Goal: Transaction & Acquisition: Obtain resource

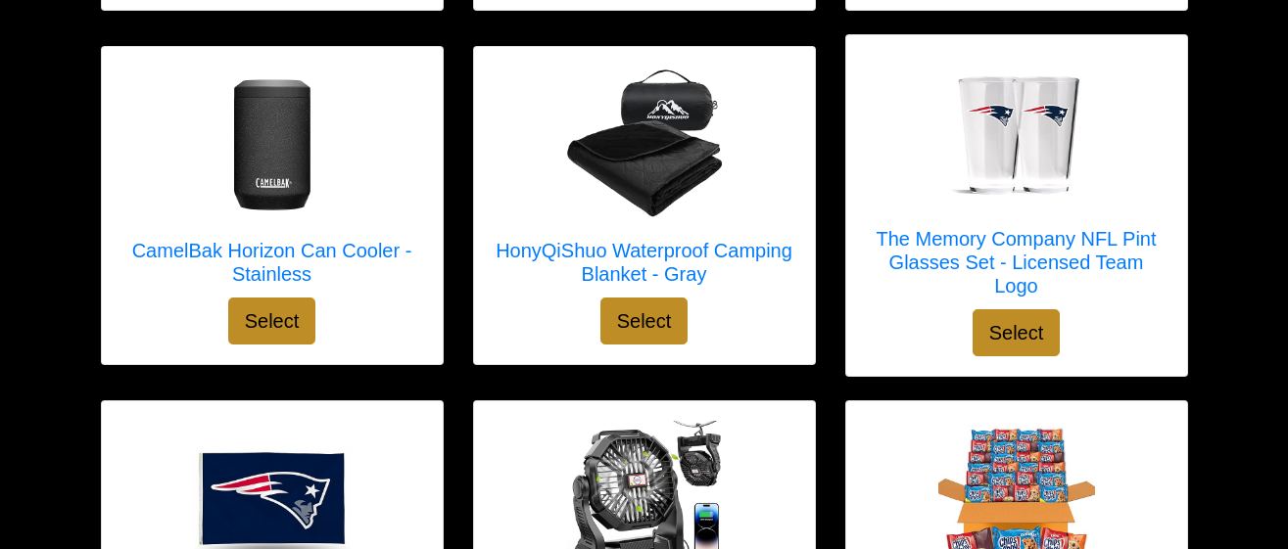
scroll to position [3083, 0]
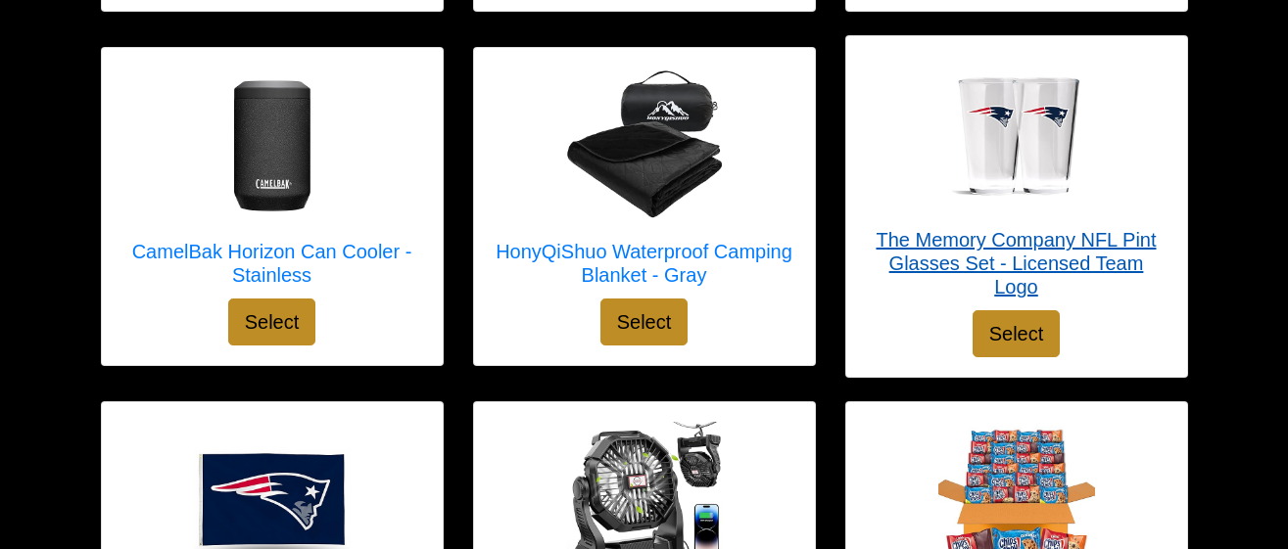
click at [1115, 160] on div at bounding box center [1017, 134] width 302 height 157
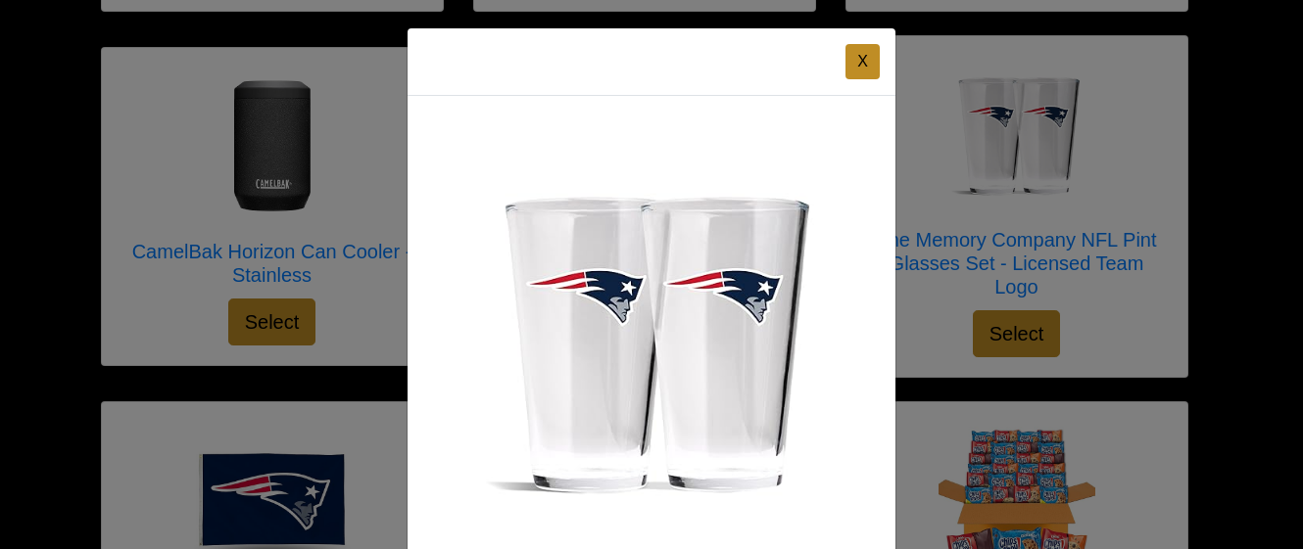
click at [944, 91] on div "X The Memory Company NFL Pint Glasses Set - Licensed Team Logo Select" at bounding box center [651, 274] width 1303 height 549
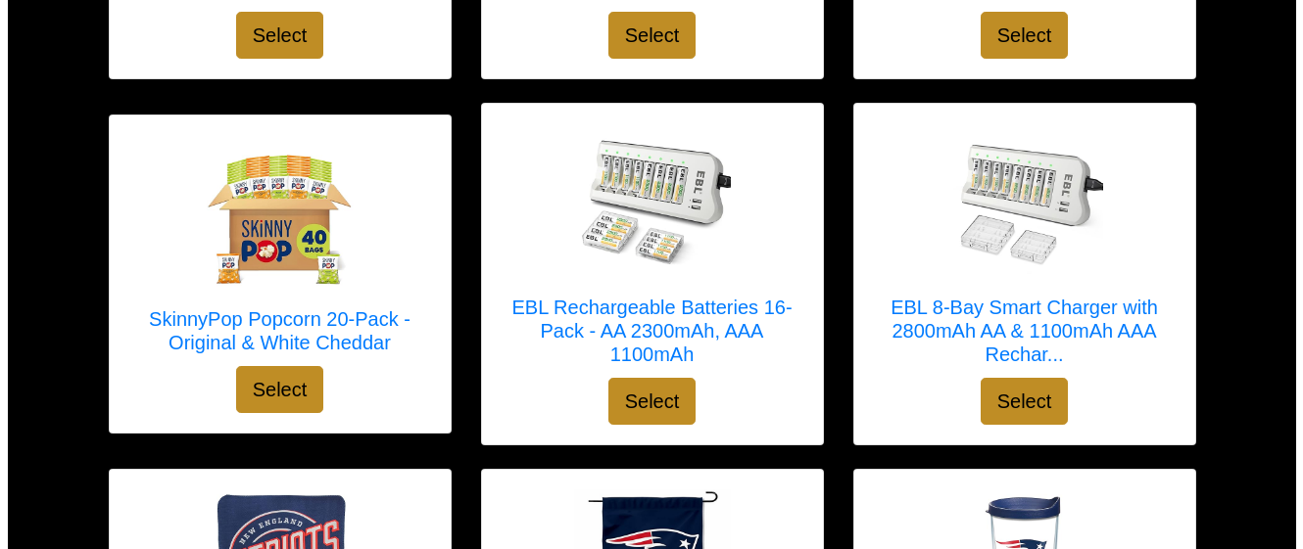
scroll to position [3726, 0]
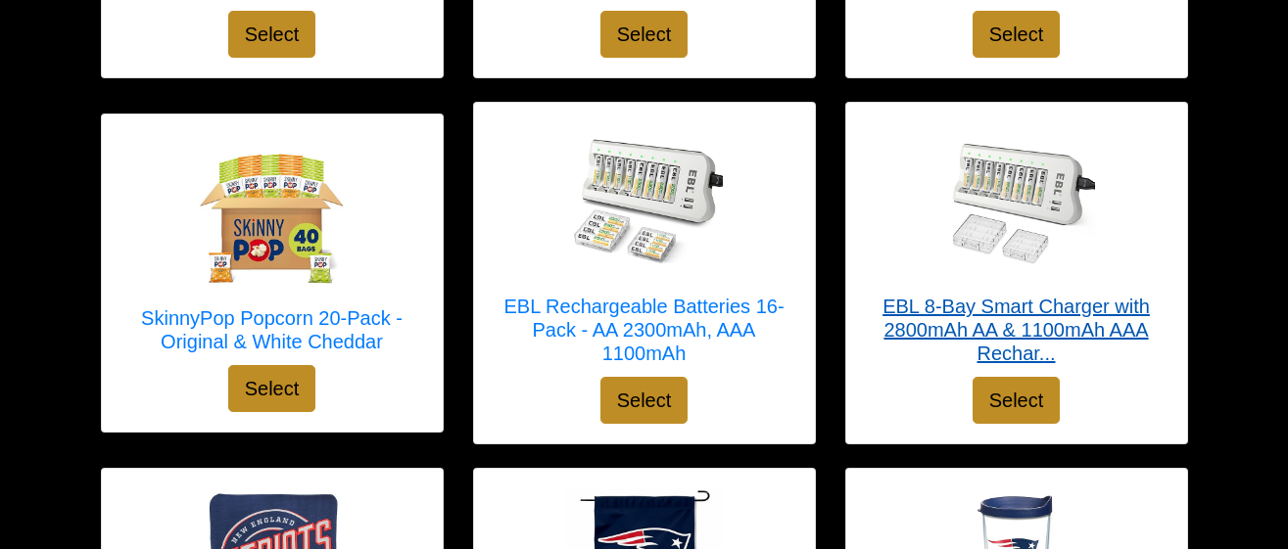
click at [1117, 353] on link "EBL 8-Bay Smart Charger with 2800mAh AA & 1100mAh AAA Rechar..." at bounding box center [1017, 249] width 302 height 255
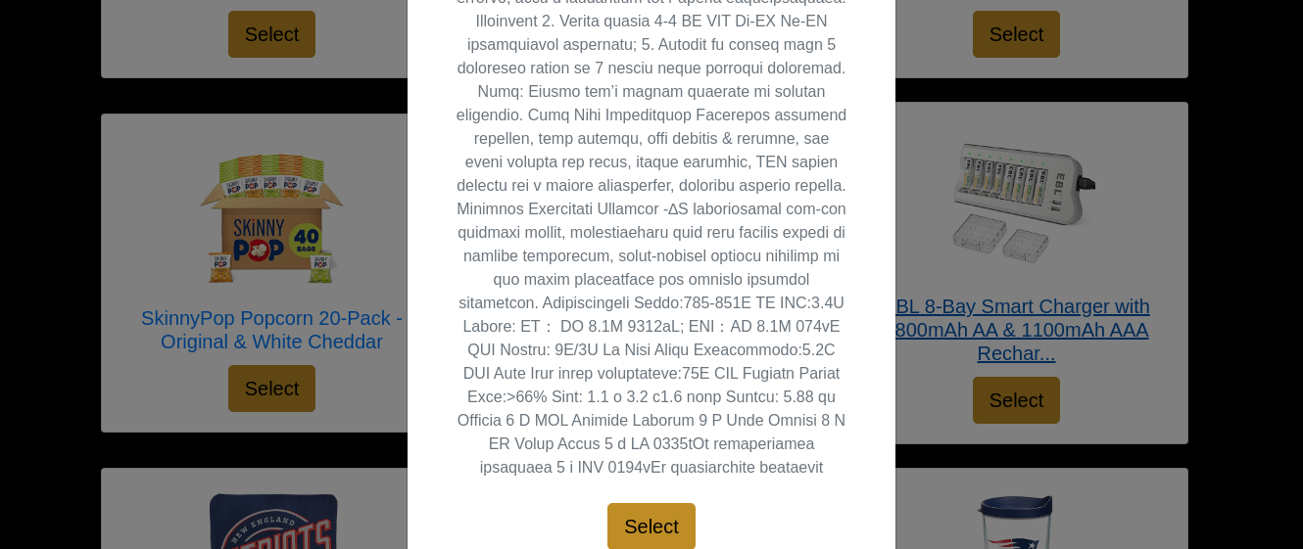
scroll to position [825, 0]
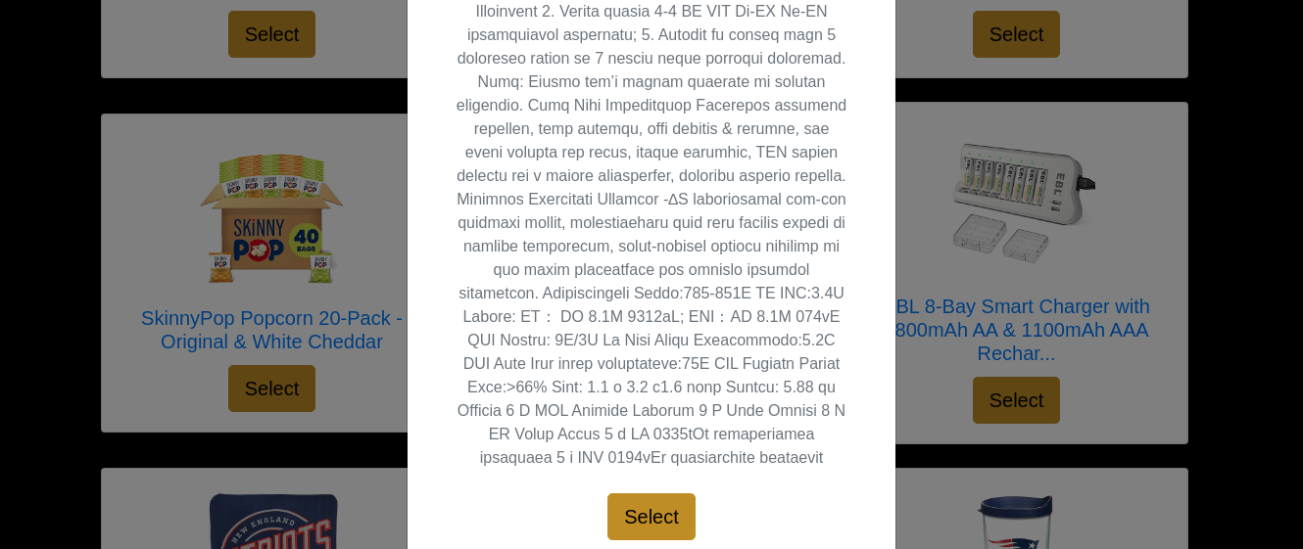
click at [937, 126] on div "X EBL 8-Bay Smart Charger with 2800mAh AA & 1100mAh AAA Rechargeable Batteries …" at bounding box center [651, 274] width 1303 height 549
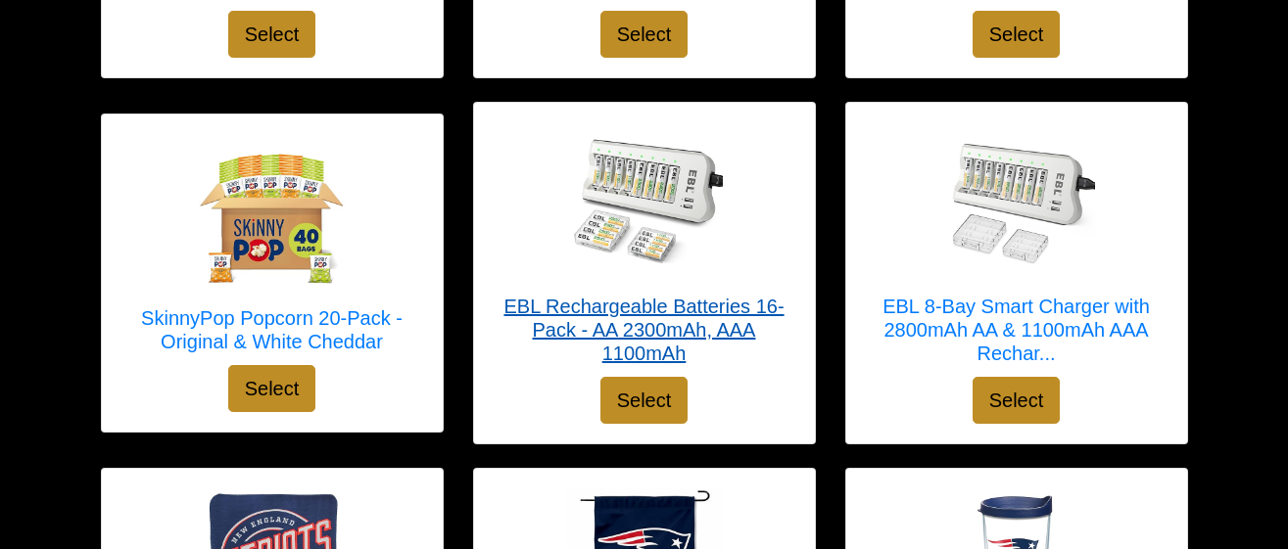
click at [743, 229] on div at bounding box center [645, 200] width 302 height 157
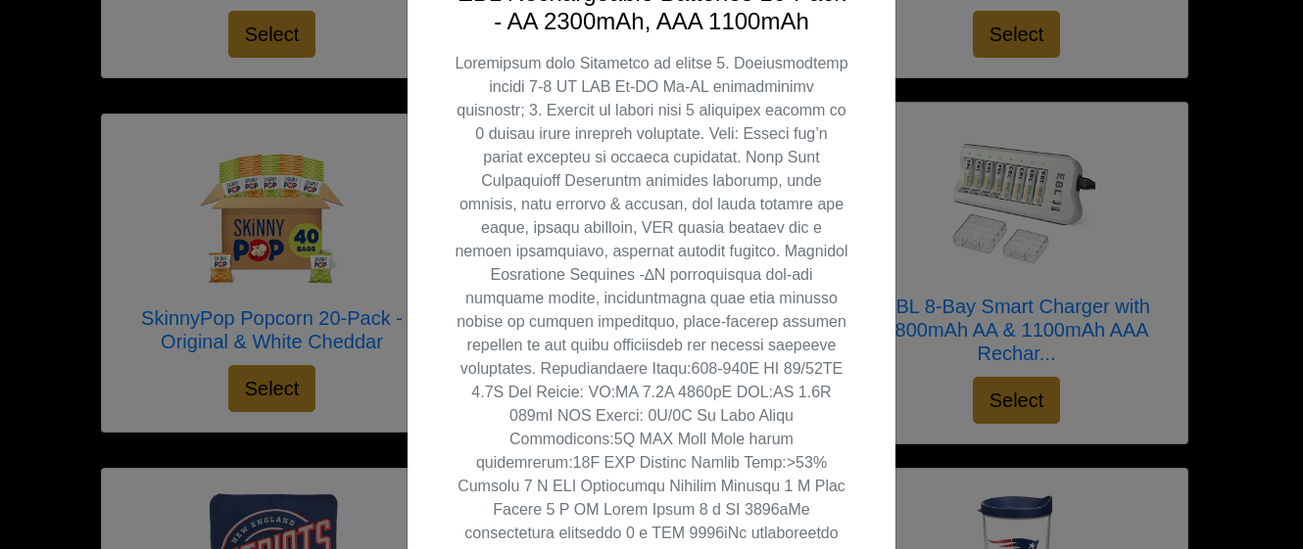
scroll to position [504, 0]
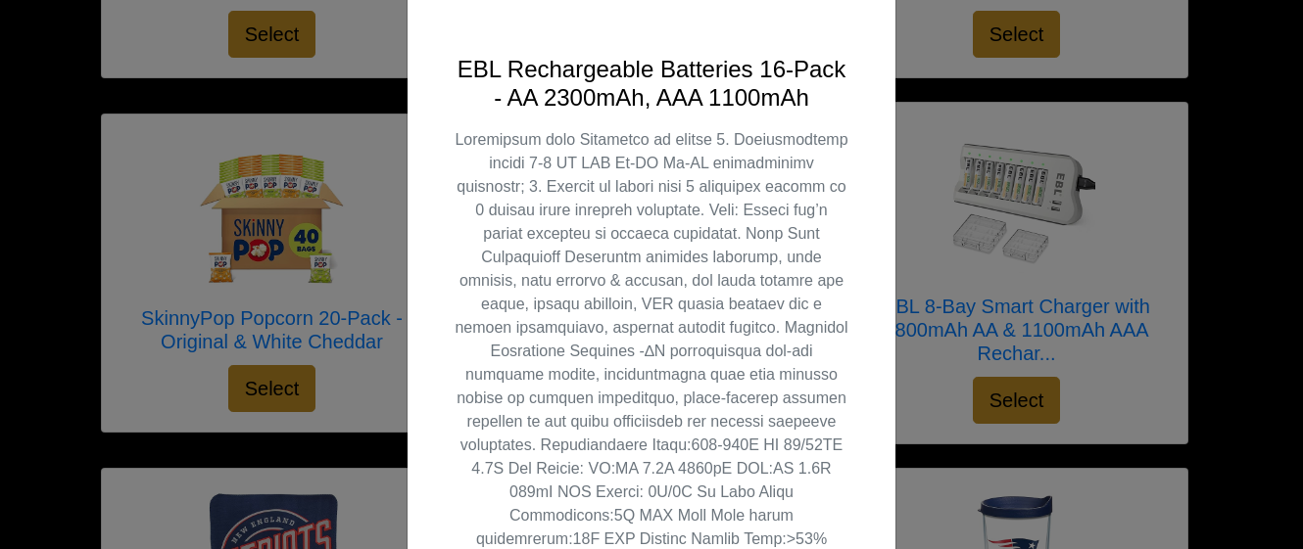
click at [925, 125] on div "X EBL Rechargeable Batteries 16-Pack - AA 2300mAh, AAA 1100mAh Select" at bounding box center [651, 274] width 1303 height 549
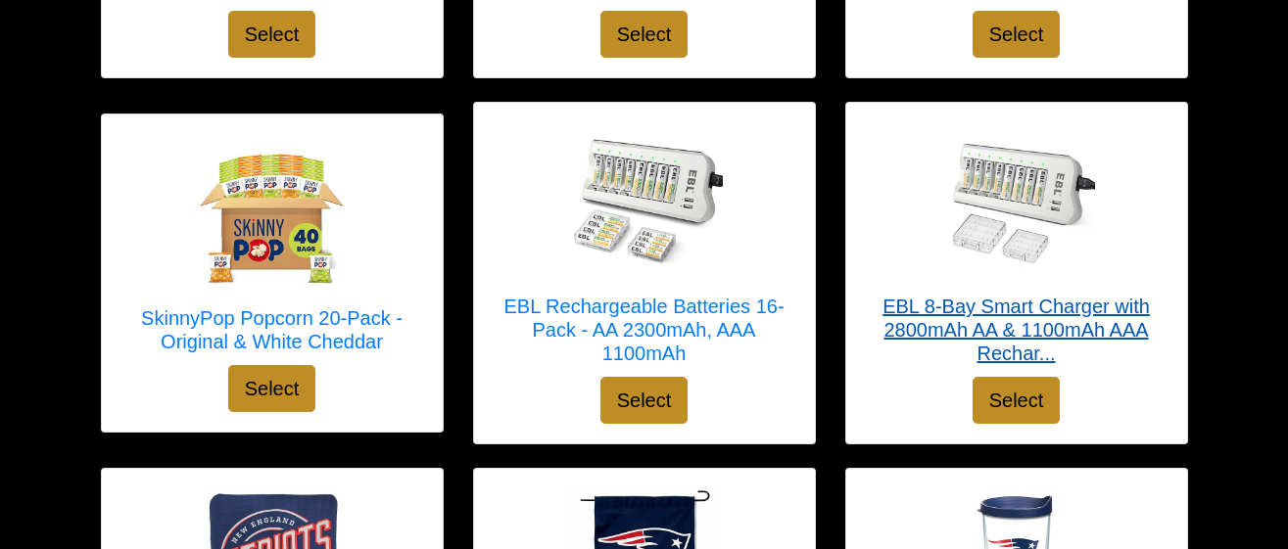
click at [1117, 229] on div at bounding box center [1017, 200] width 302 height 157
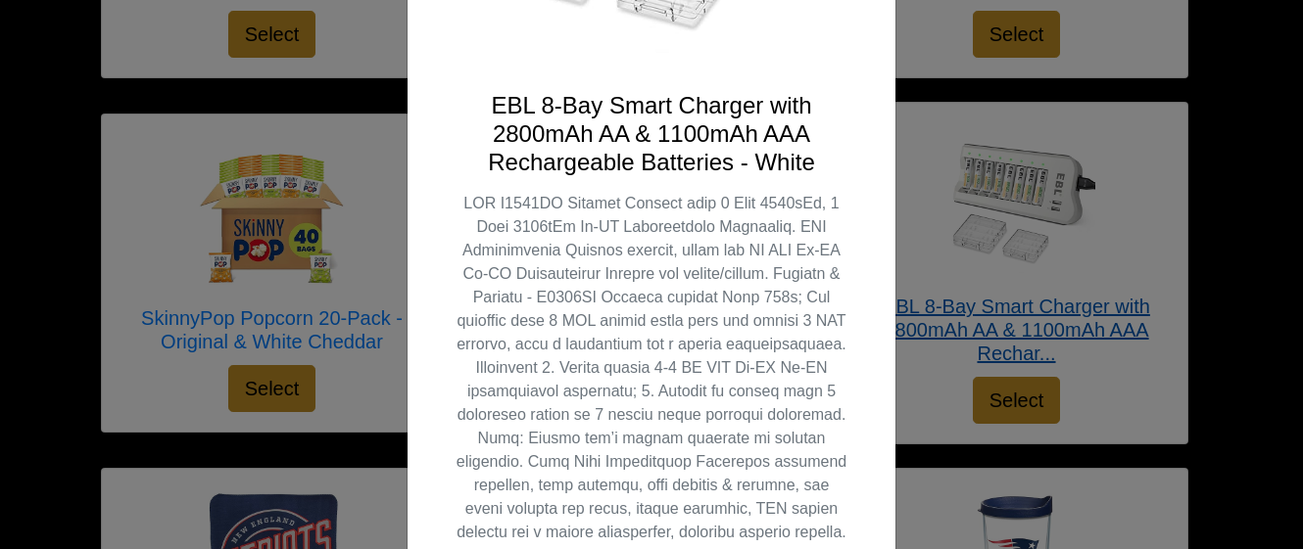
scroll to position [469, 0]
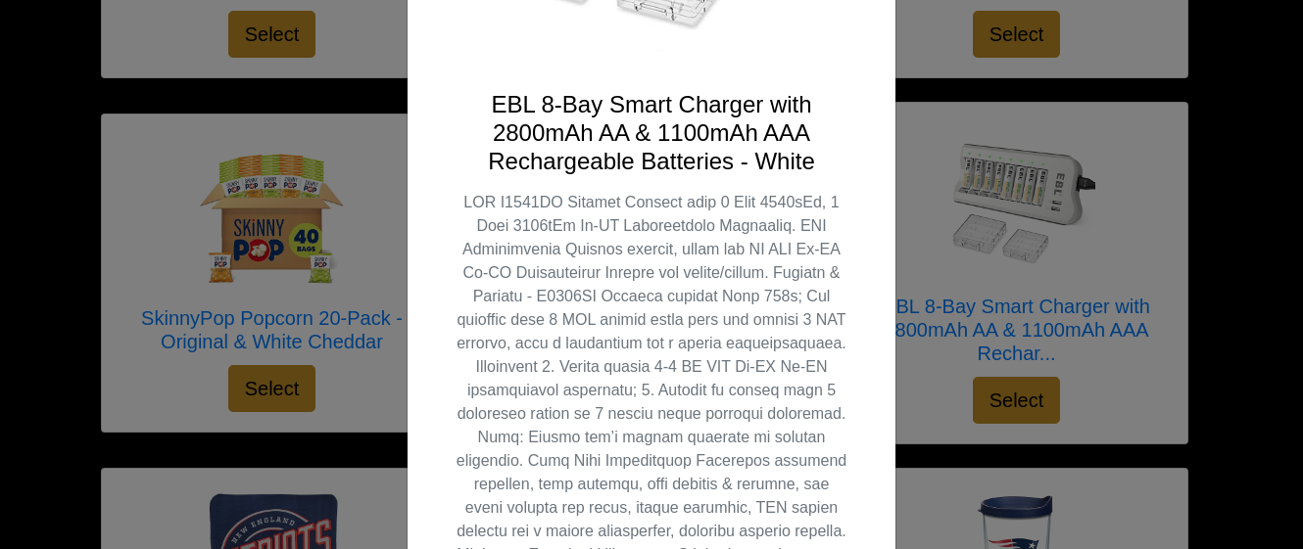
click at [921, 104] on div "X EBL 8-Bay Smart Charger with 2800mAh AA & 1100mAh AAA Rechargeable Batteries …" at bounding box center [651, 274] width 1303 height 549
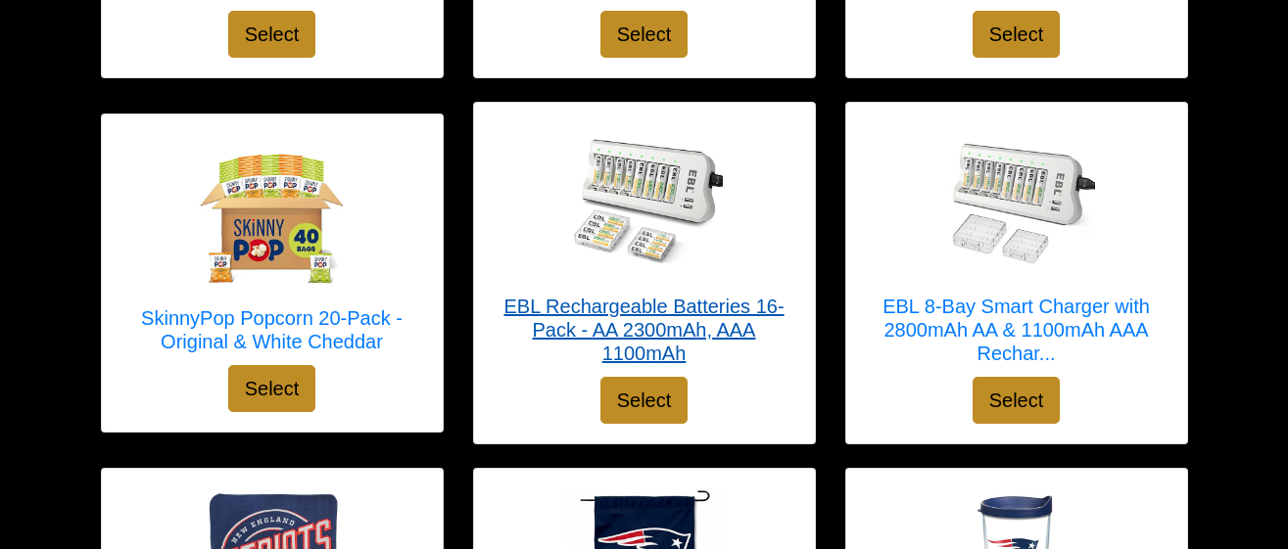
click at [749, 235] on div at bounding box center [645, 200] width 302 height 157
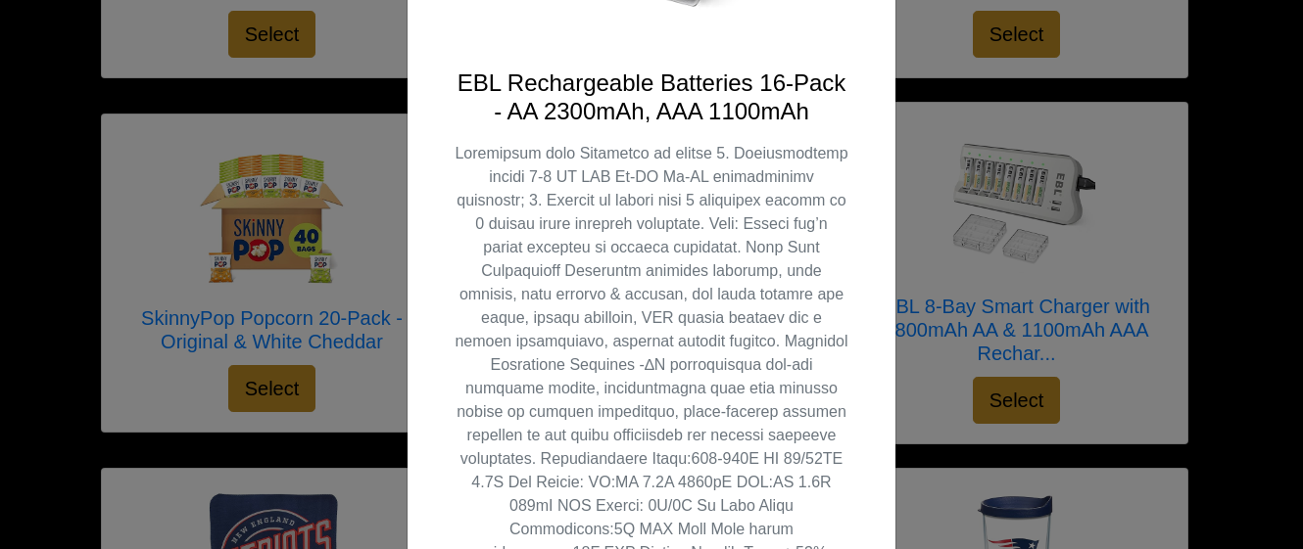
scroll to position [490, 0]
click at [923, 119] on div "X EBL Rechargeable Batteries 16-Pack - AA 2300mAh, AAA 1100mAh Select" at bounding box center [651, 274] width 1303 height 549
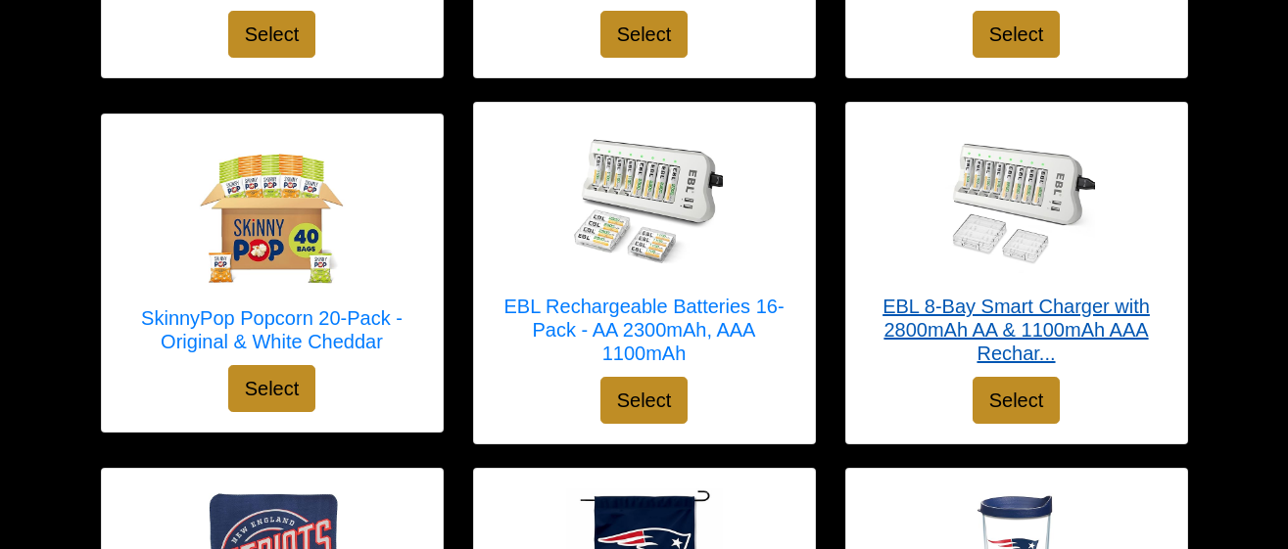
click at [902, 226] on div at bounding box center [1017, 200] width 302 height 157
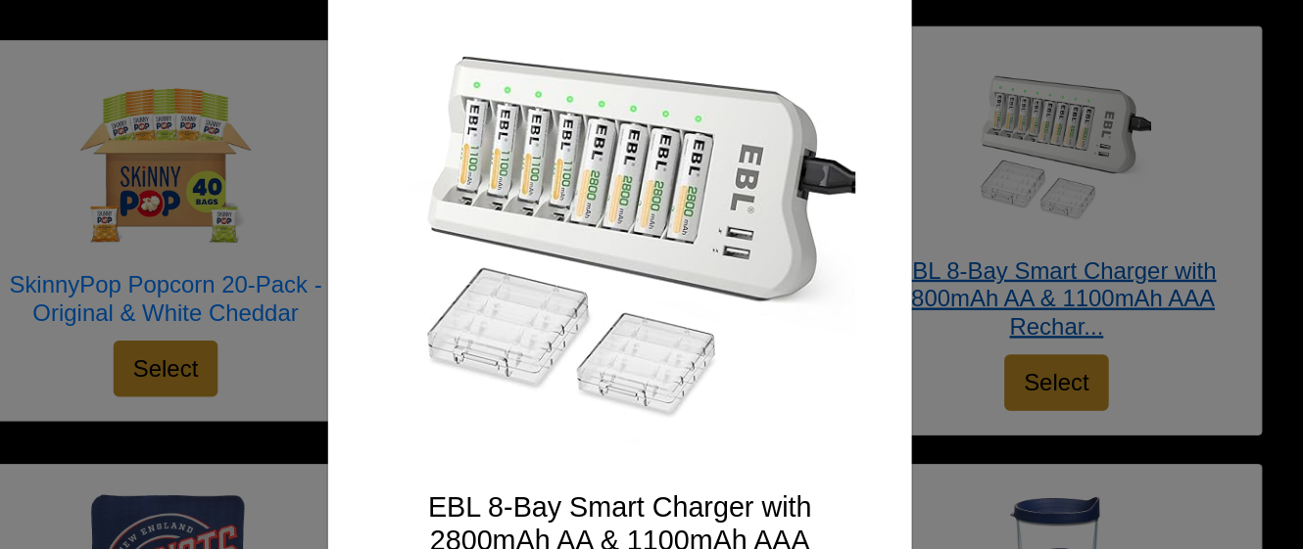
scroll to position [3714, 0]
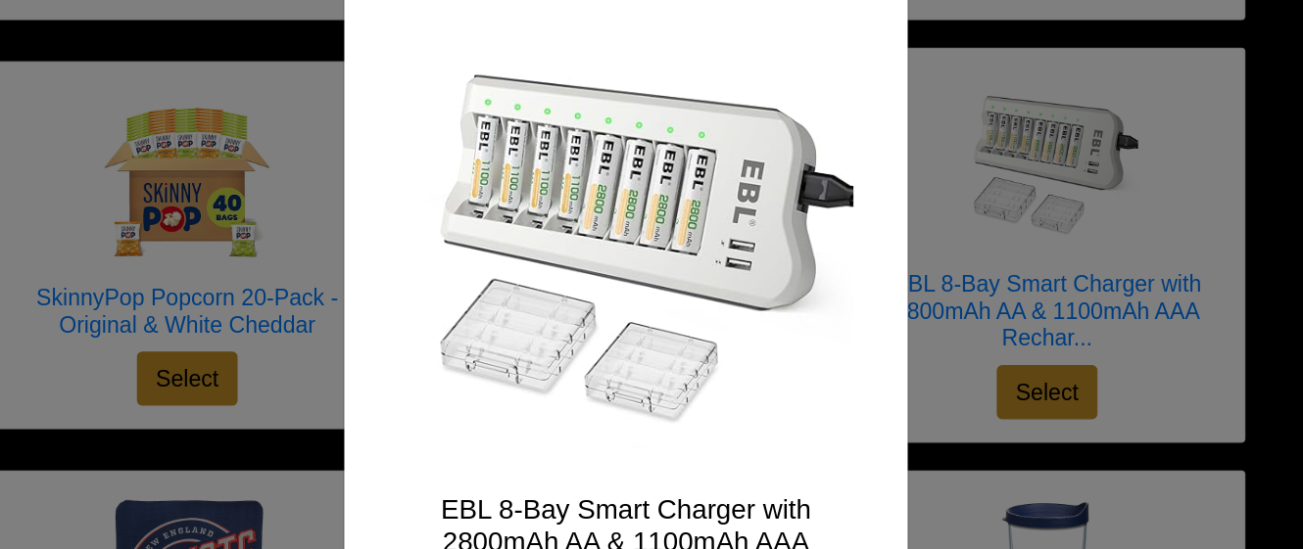
click at [927, 248] on div "X EBL 8-Bay Smart Charger with 2800mAh AA & 1100mAh AAA Rechargeable Batteries …" at bounding box center [651, 274] width 1303 height 549
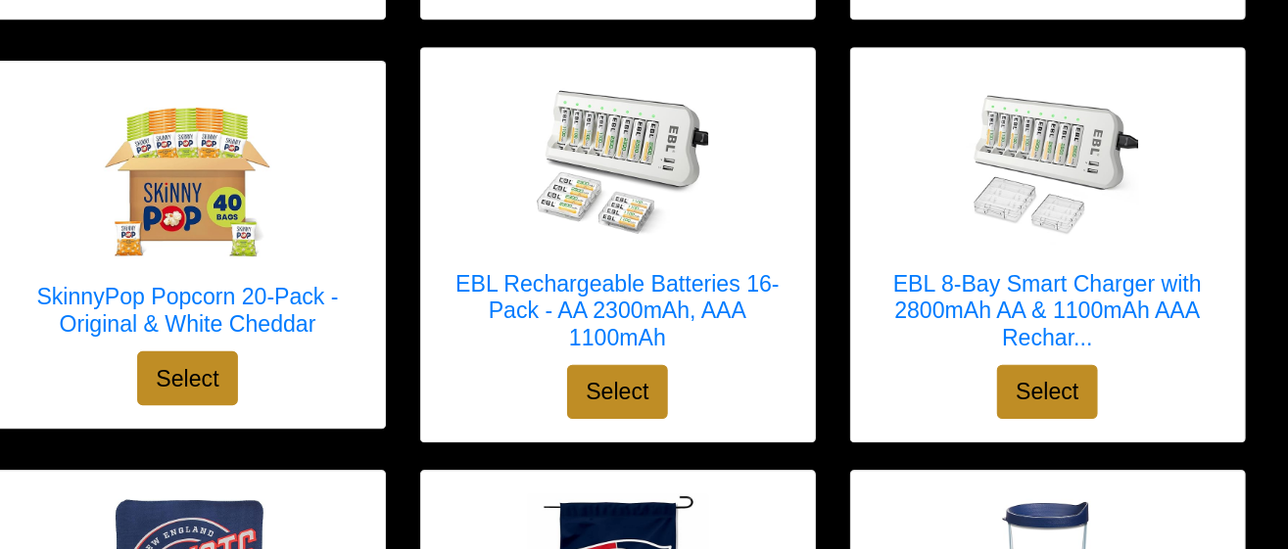
click at [1130, 364] on link "EBL 8-Bay Smart Charger with 2800mAh AA & 1100mAh AAA Rechar..." at bounding box center [1017, 261] width 302 height 255
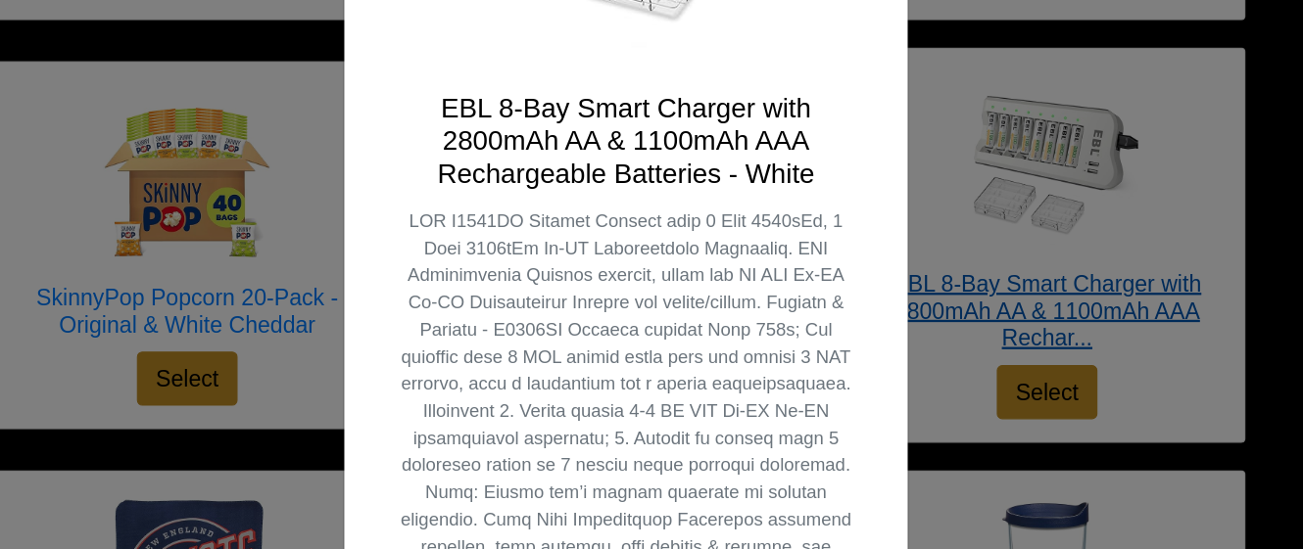
scroll to position [413, 0]
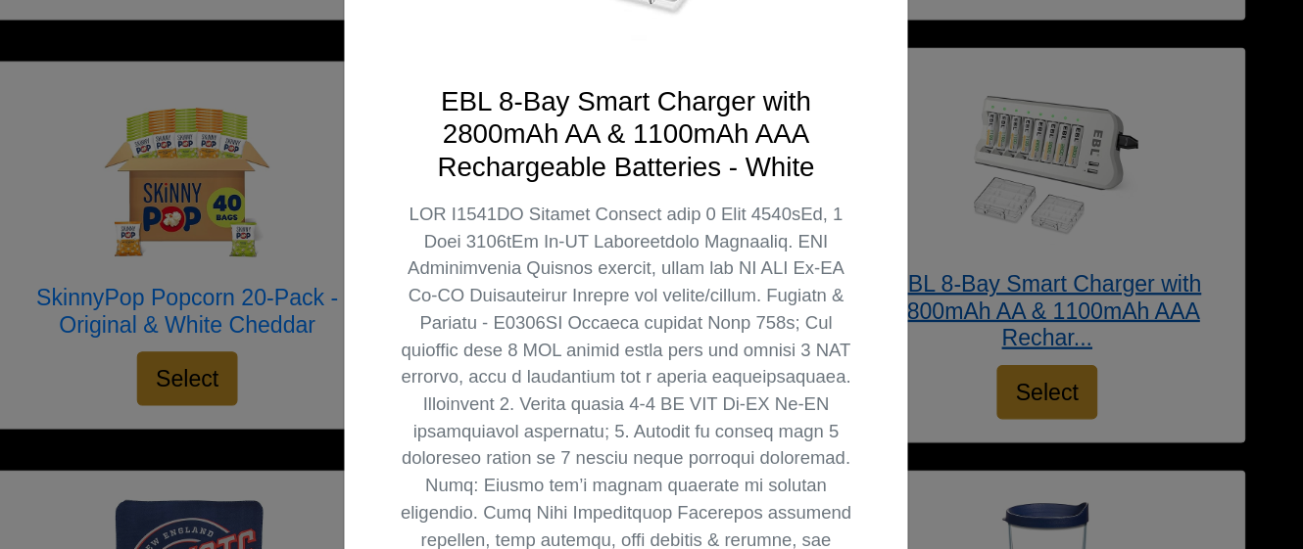
click at [912, 237] on div "X EBL 8-Bay Smart Charger with 2800mAh AA & 1100mAh AAA Rechargeable Batteries …" at bounding box center [651, 274] width 1303 height 549
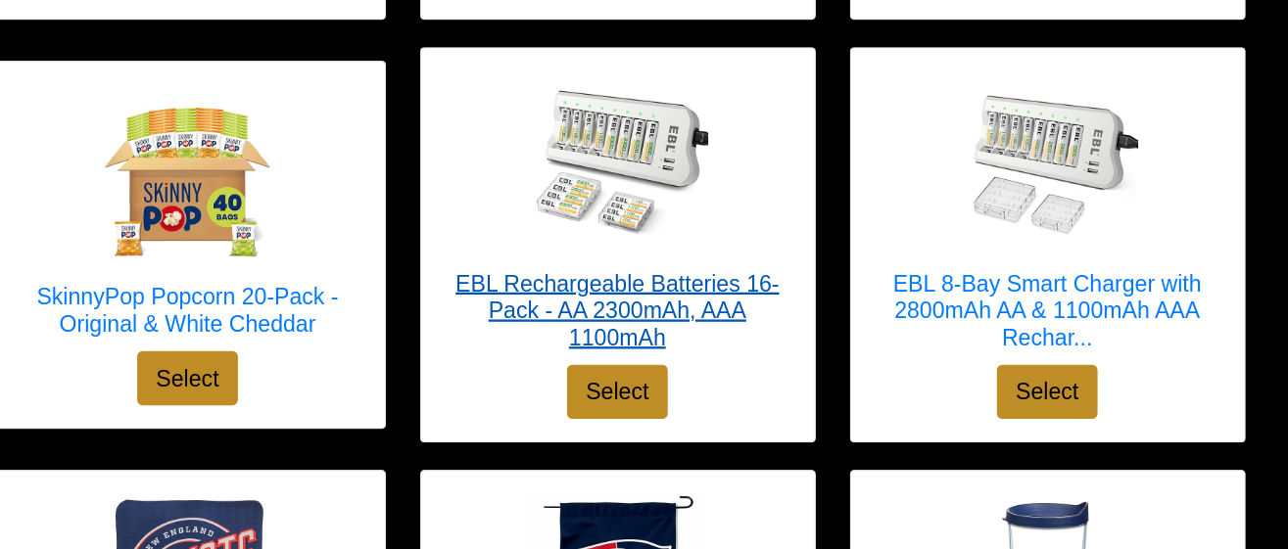
click at [750, 240] on div at bounding box center [645, 212] width 302 height 157
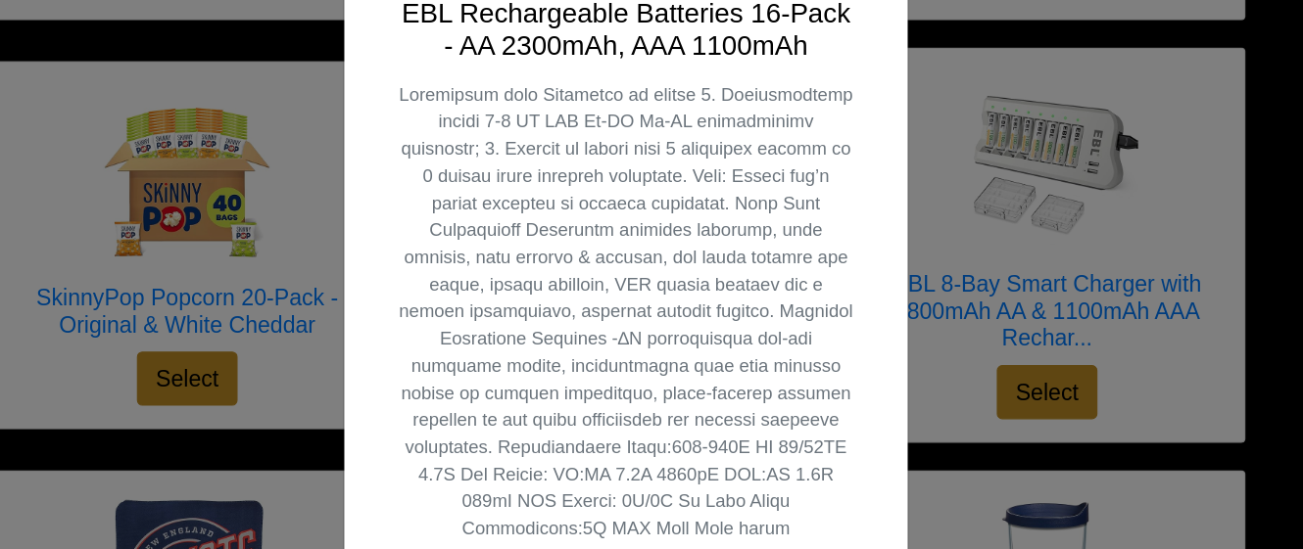
scroll to position [0, 0]
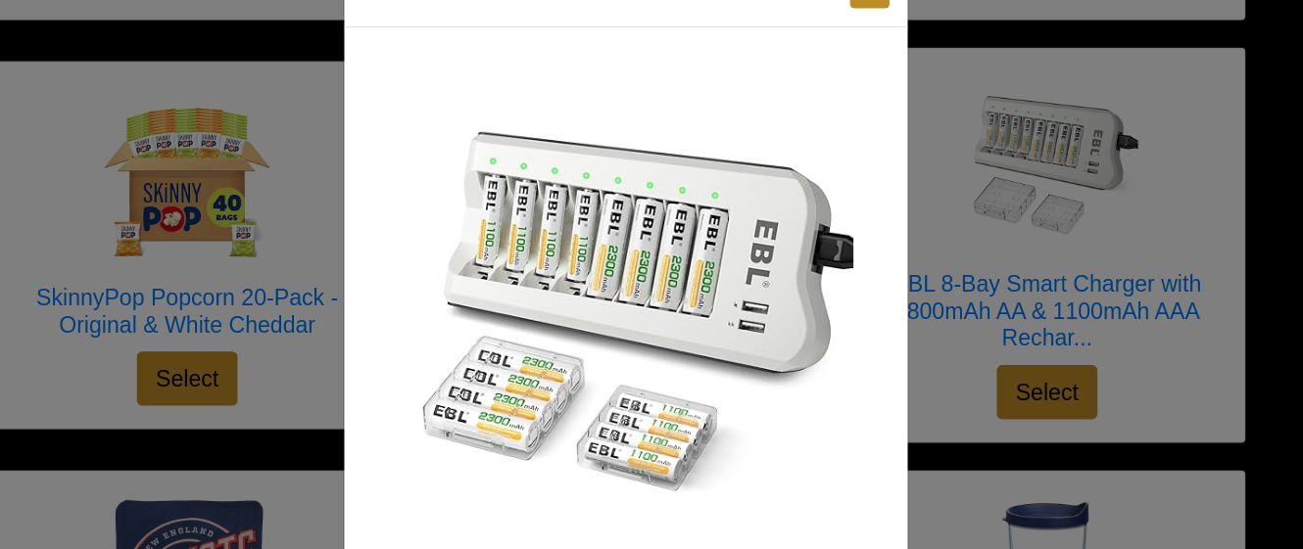
click at [1131, 382] on div "X EBL Rechargeable Batteries 16-Pack - AA 2300mAh, AAA 1100mAh Select" at bounding box center [651, 274] width 1303 height 549
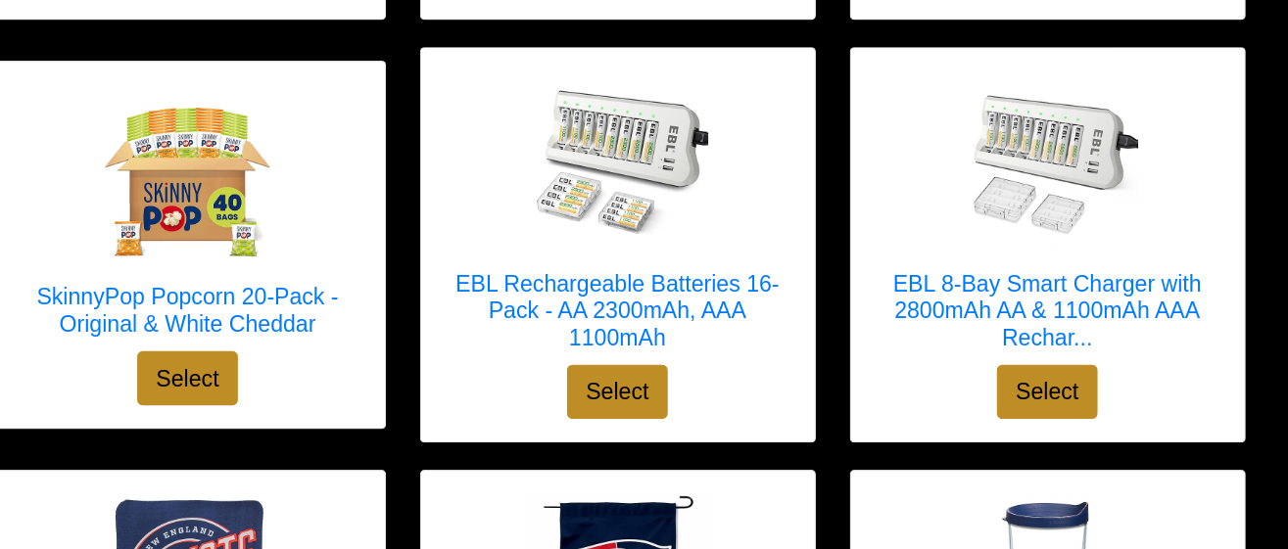
click at [1135, 396] on div "EBL 8-Bay Smart Charger with 2800mAh AA & 1100mAh AAA Rechar... Select" at bounding box center [1016, 285] width 341 height 341
click at [1122, 386] on div "EBL 8-Bay Smart Charger with 2800mAh AA & 1100mAh AAA Rechar... Select" at bounding box center [1016, 285] width 341 height 341
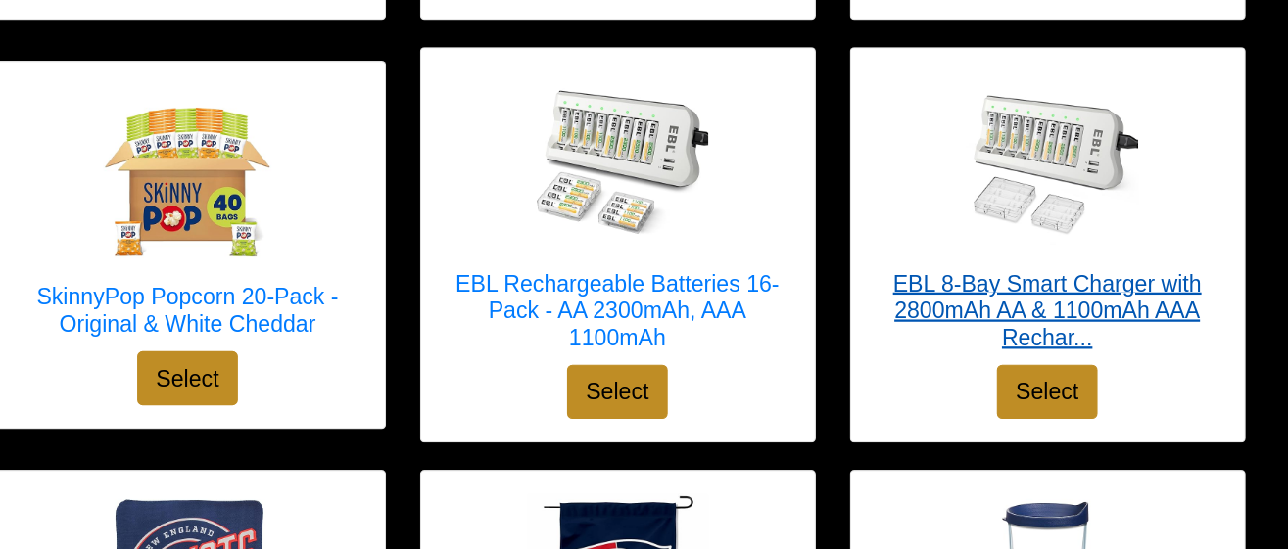
click at [1127, 248] on div at bounding box center [1017, 212] width 302 height 157
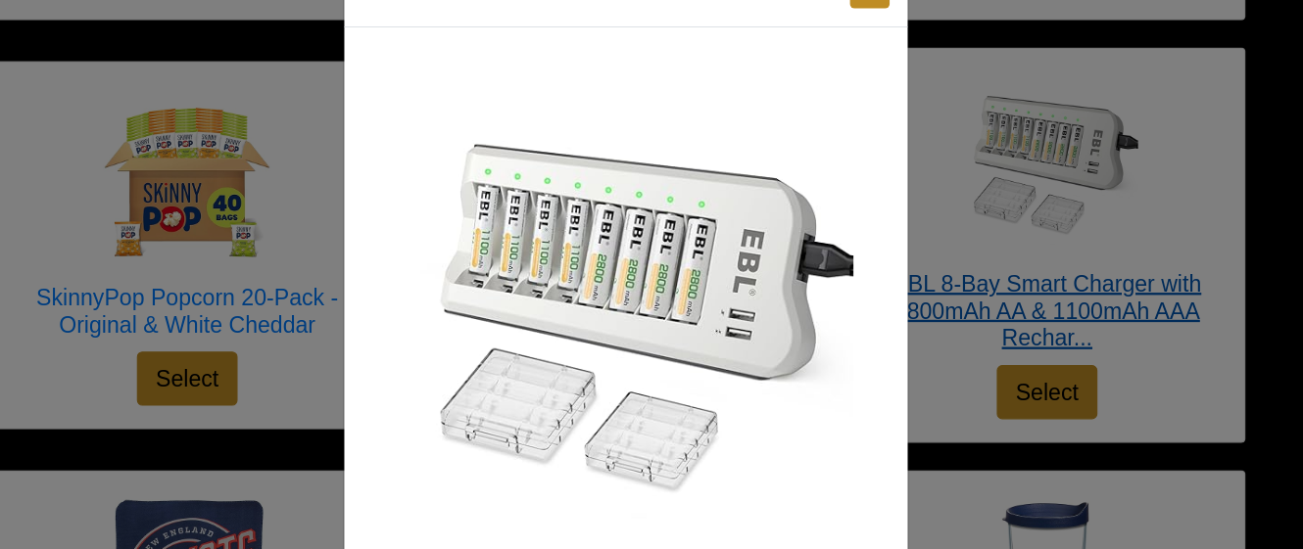
click at [1126, 386] on div "X EBL 8-Bay Smart Charger with 2800mAh AA & 1100mAh AAA Rechargeable Batteries …" at bounding box center [651, 274] width 1303 height 549
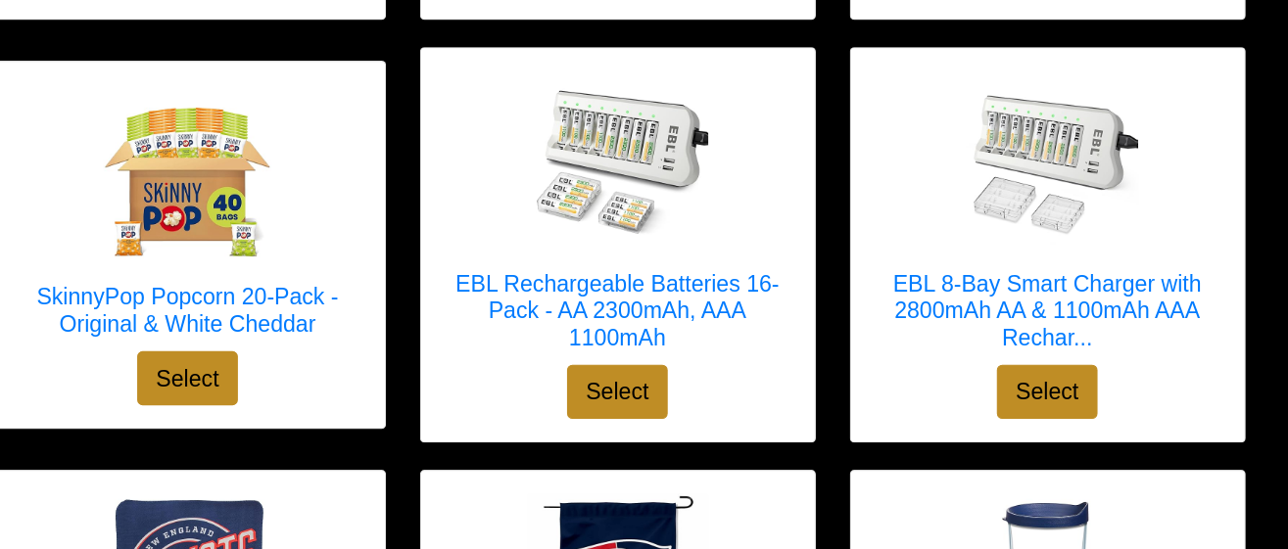
click at [771, 381] on div "EBL Rechargeable Batteries 16-Pack - AA 2300mAh, AAA 1100mAh Select" at bounding box center [644, 285] width 341 height 341
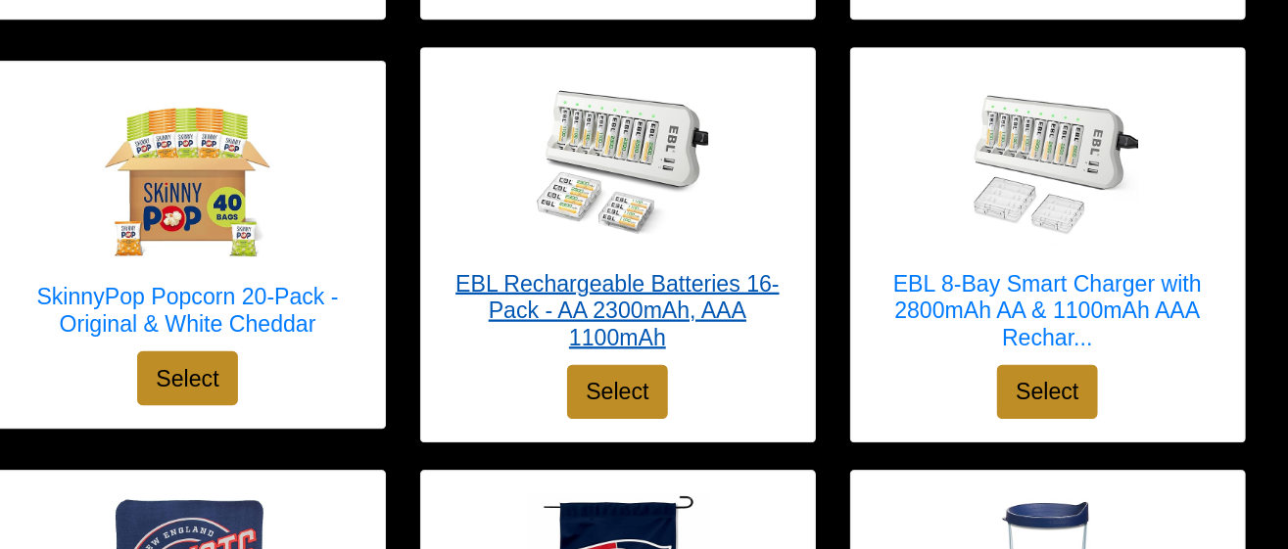
click at [747, 361] on link "EBL Rechargeable Batteries 16-Pack - AA 2300mAh, AAA 1100mAh" at bounding box center [645, 261] width 302 height 255
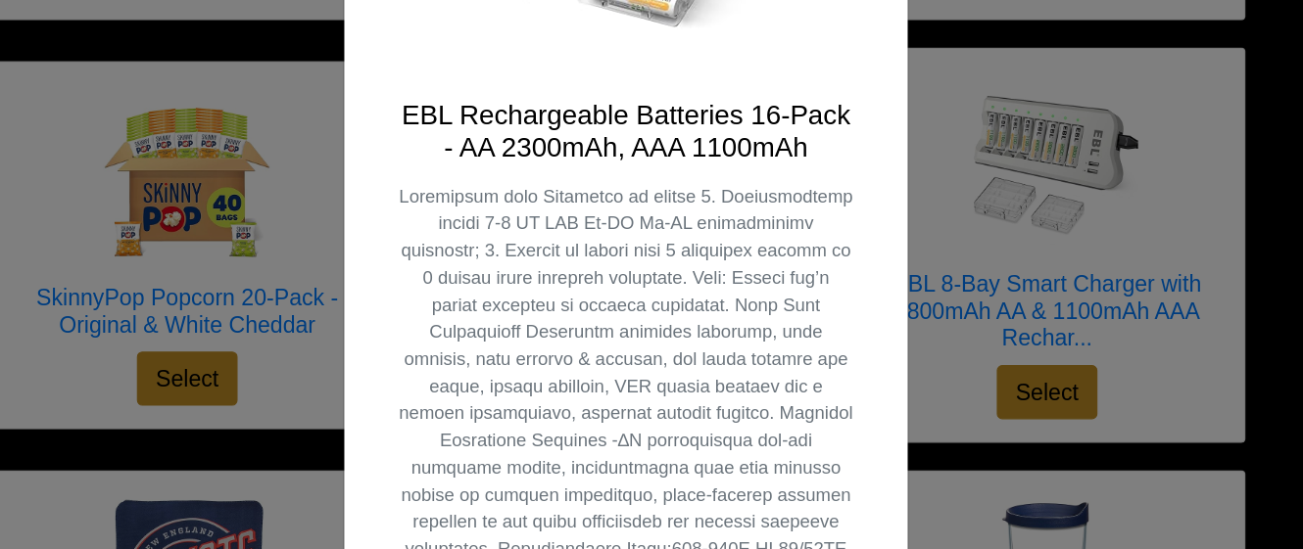
scroll to position [422, 0]
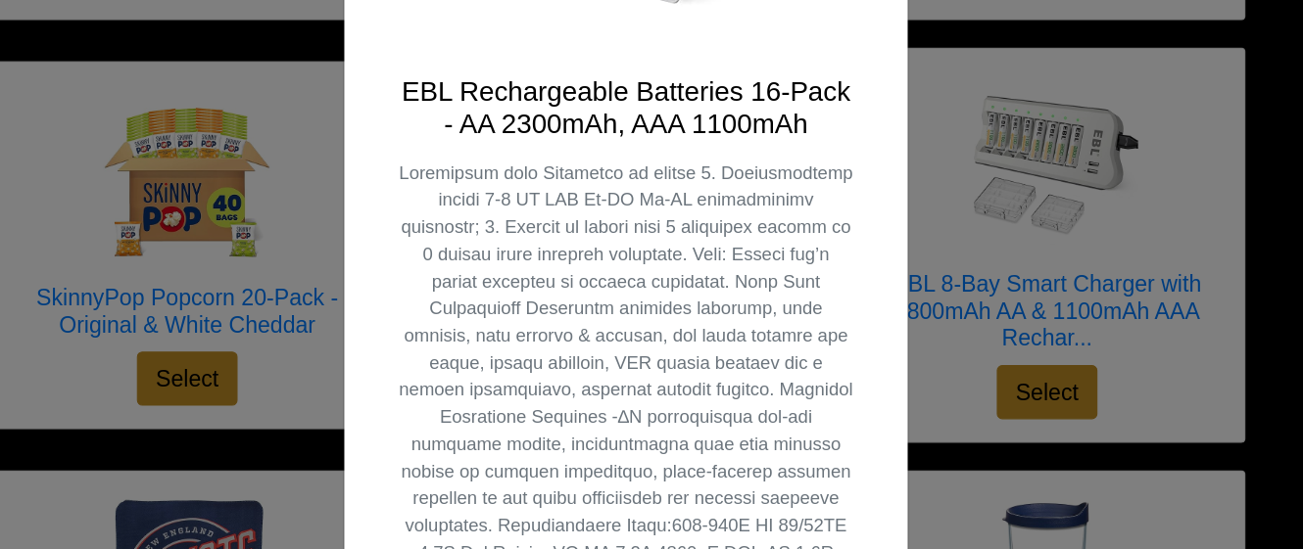
click at [923, 261] on div "X EBL Rechargeable Batteries 16-Pack - AA 2300mAh, AAA 1100mAh Select" at bounding box center [651, 274] width 1303 height 549
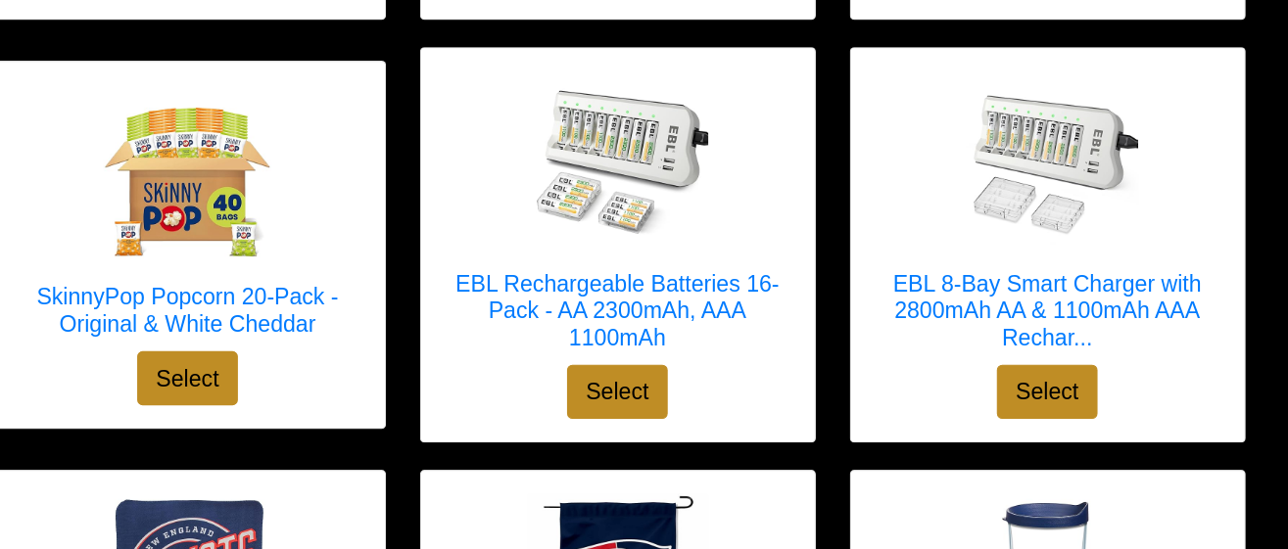
click at [1104, 255] on div at bounding box center [1017, 212] width 302 height 157
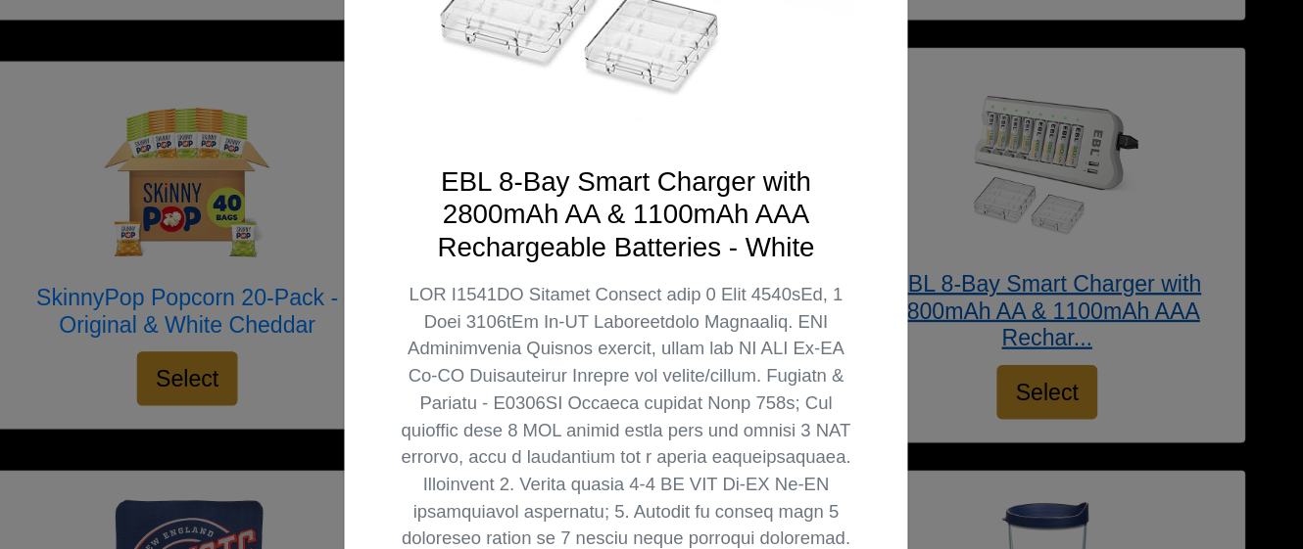
scroll to position [366, 0]
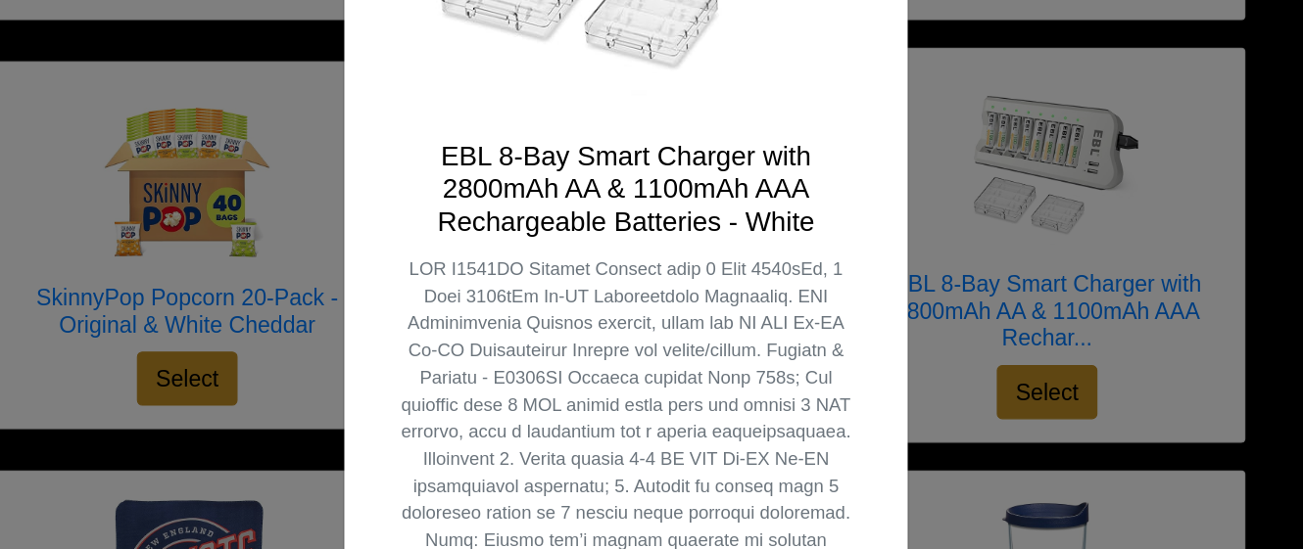
click at [916, 204] on div "X EBL 8-Bay Smart Charger with 2800mAh AA & 1100mAh AAA Rechargeable Batteries …" at bounding box center [651, 274] width 1303 height 549
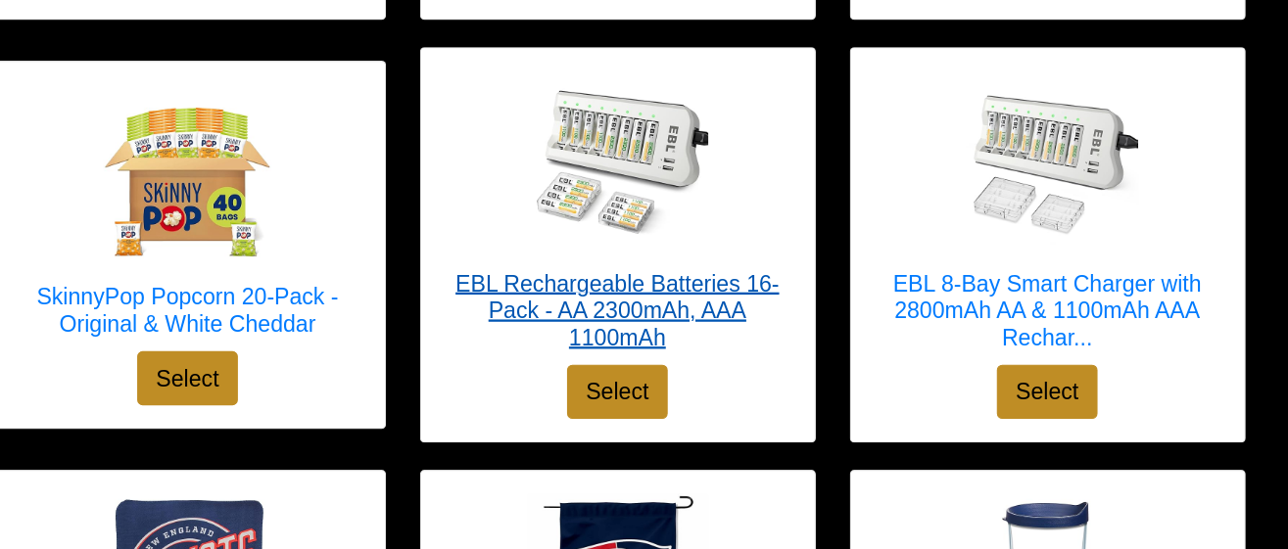
click at [768, 234] on div at bounding box center [645, 212] width 302 height 157
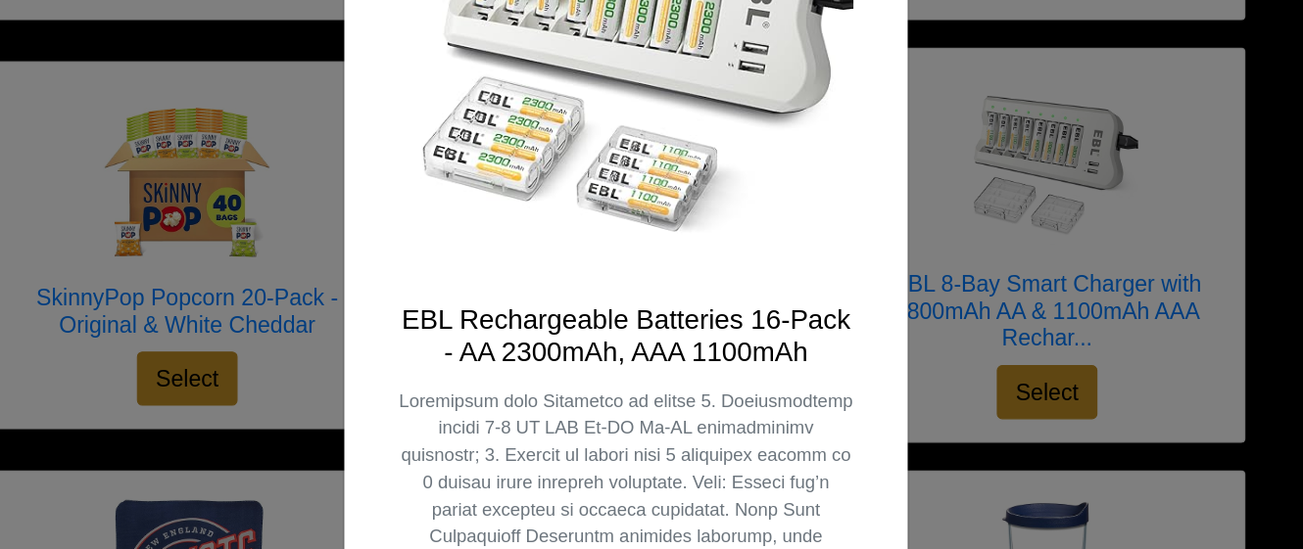
scroll to position [207, 0]
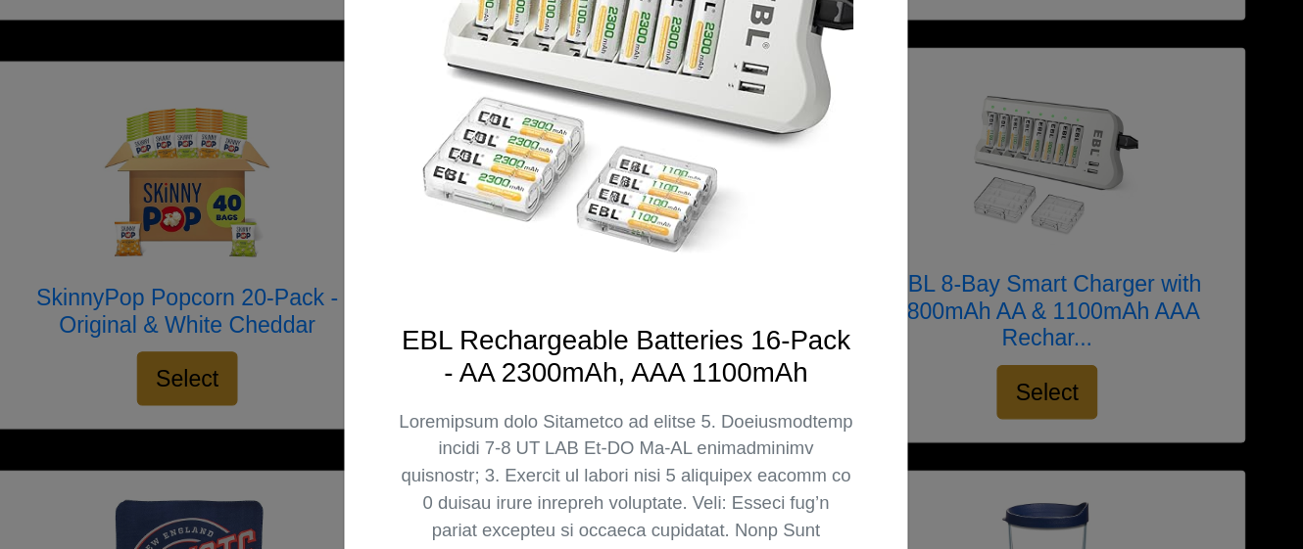
click at [783, 298] on img at bounding box center [651, 133] width 394 height 394
click at [910, 225] on div "X EBL Rechargeable Batteries 16-Pack - AA 2300mAh, AAA 1100mAh Select" at bounding box center [651, 274] width 1303 height 549
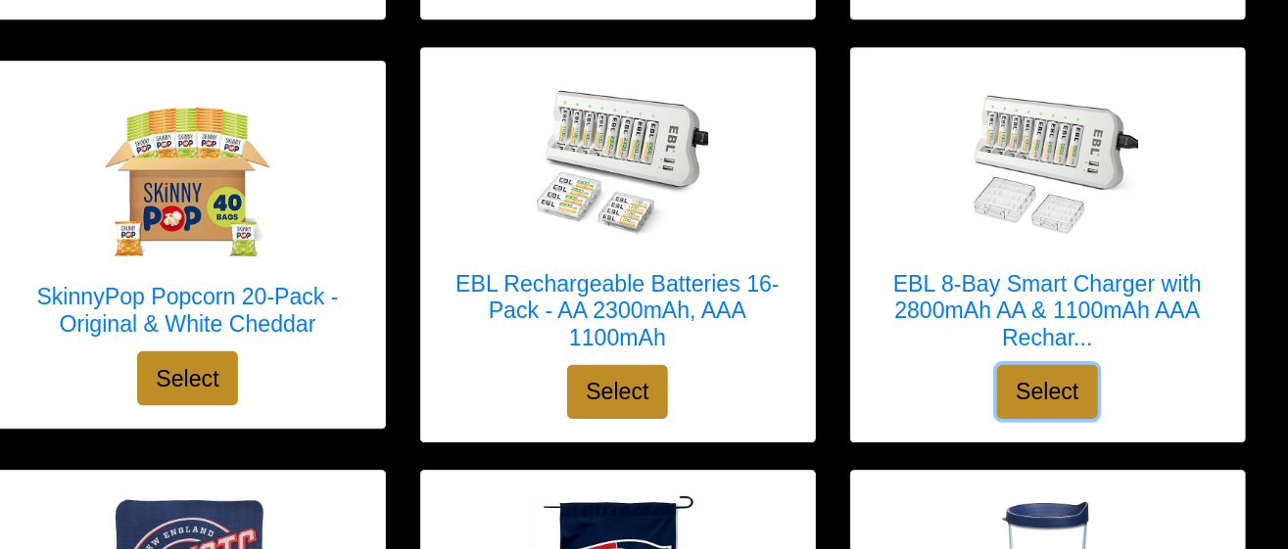
click at [1028, 394] on button "Select" at bounding box center [1017, 412] width 88 height 47
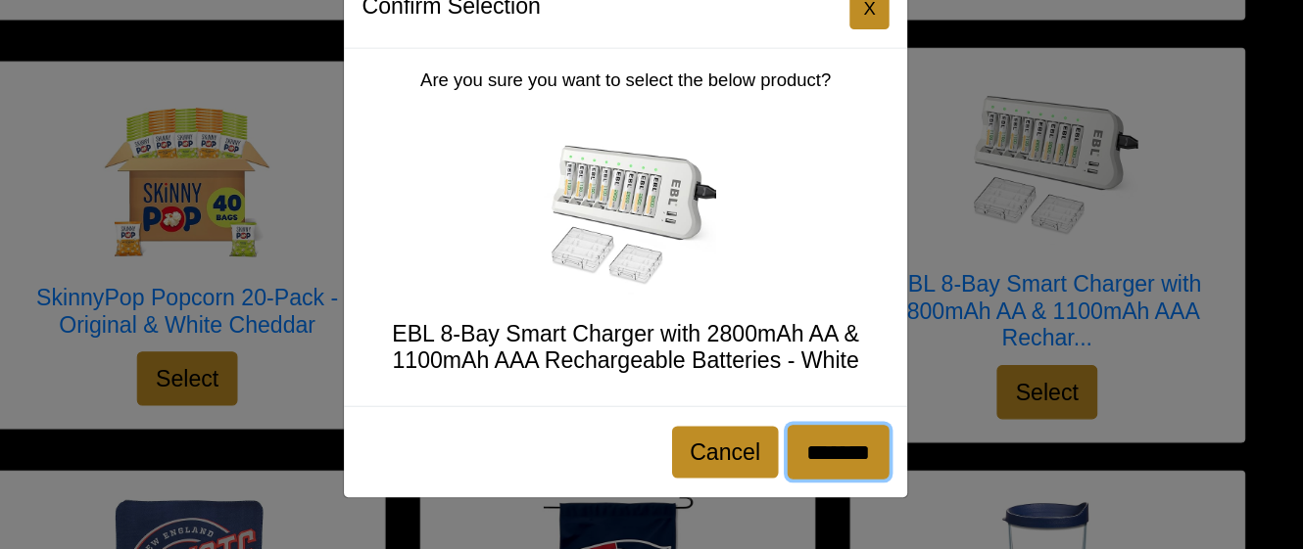
click at [858, 465] on input "*******" at bounding box center [835, 464] width 88 height 47
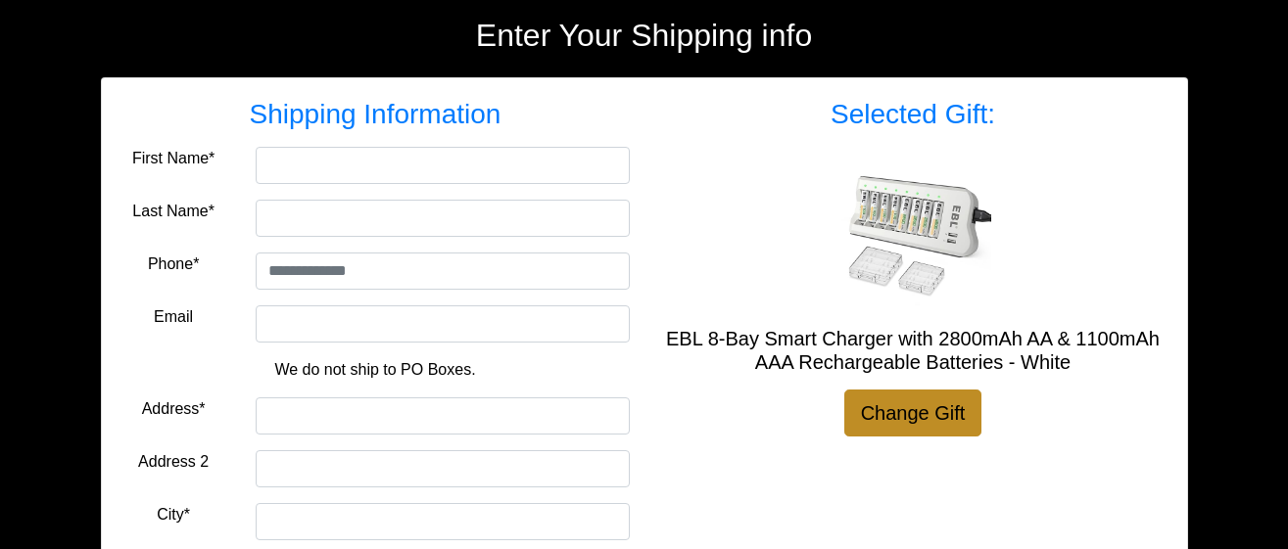
scroll to position [272, 0]
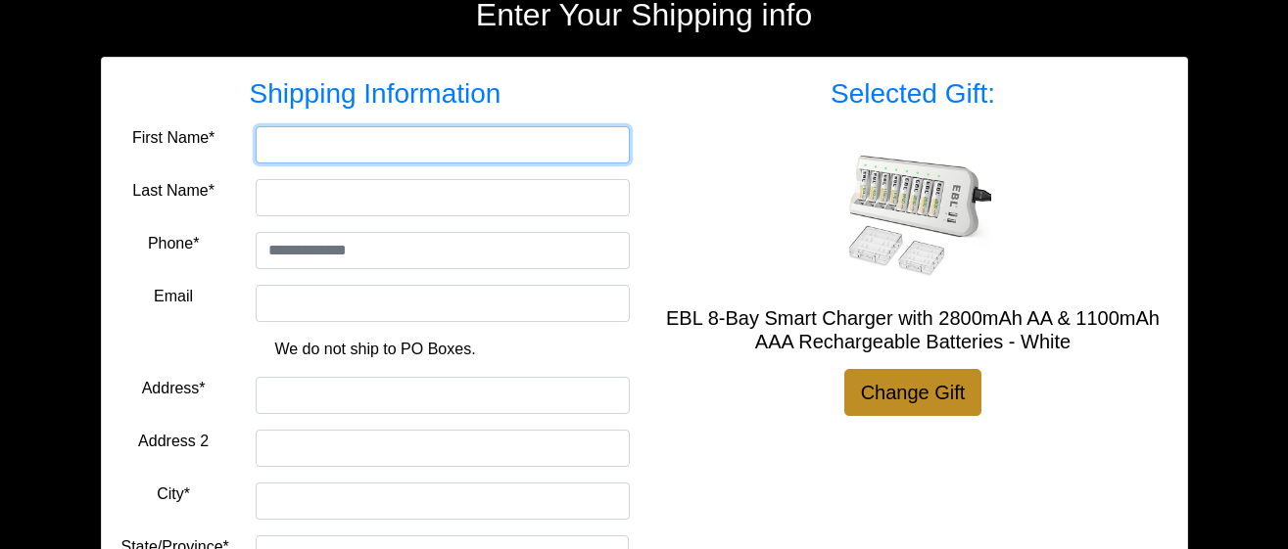
click at [292, 145] on input "First Name*" at bounding box center [443, 144] width 374 height 37
type input "***"
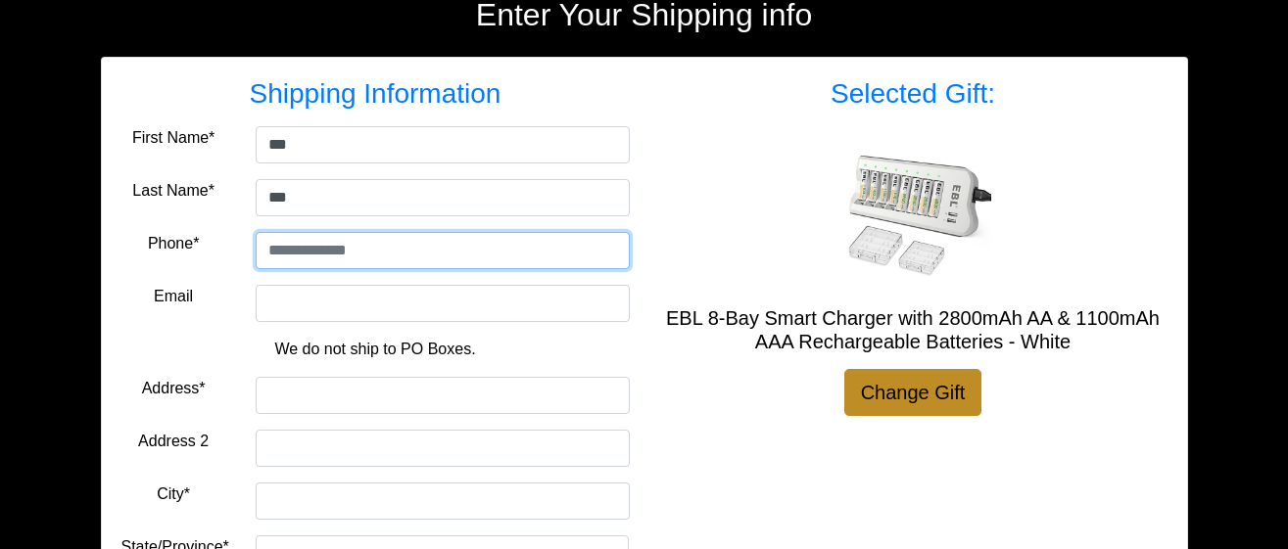
type input "**********"
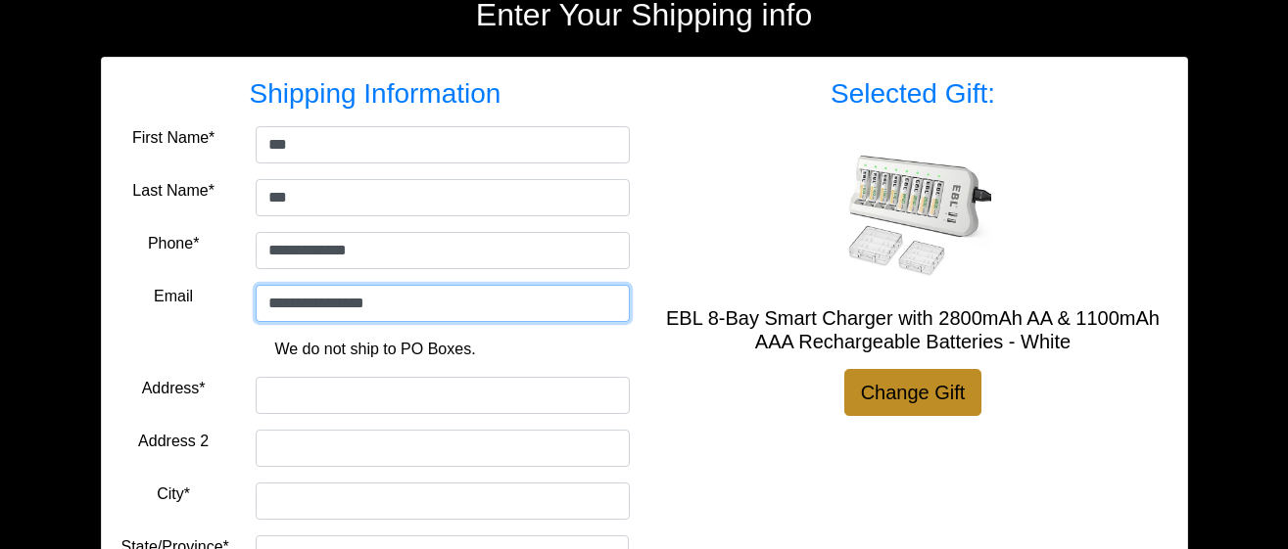
type input "**********"
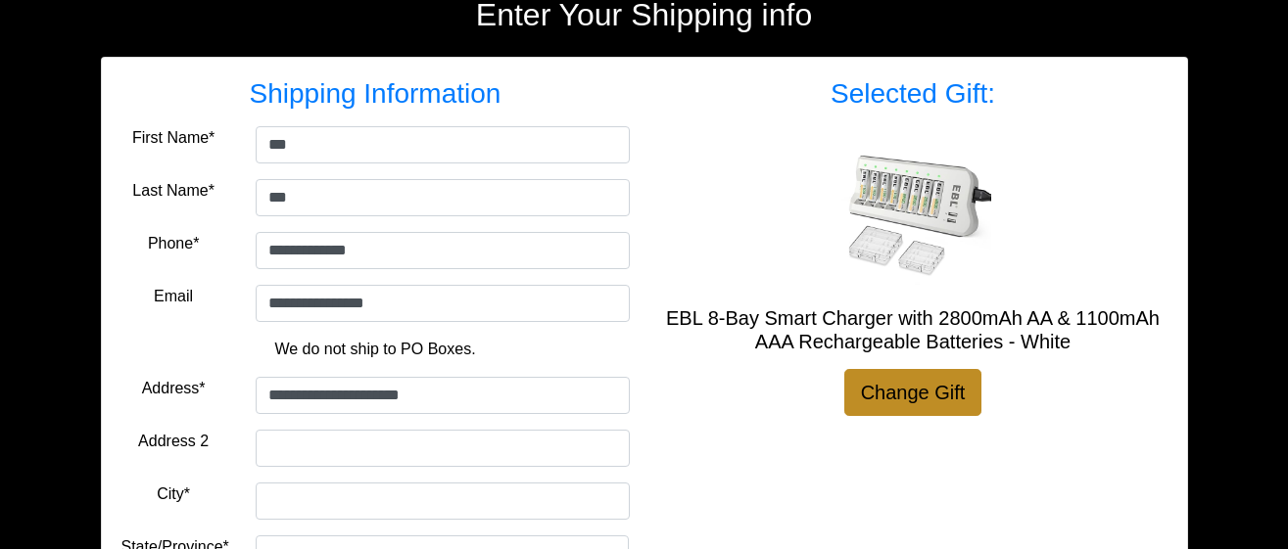
type input "******"
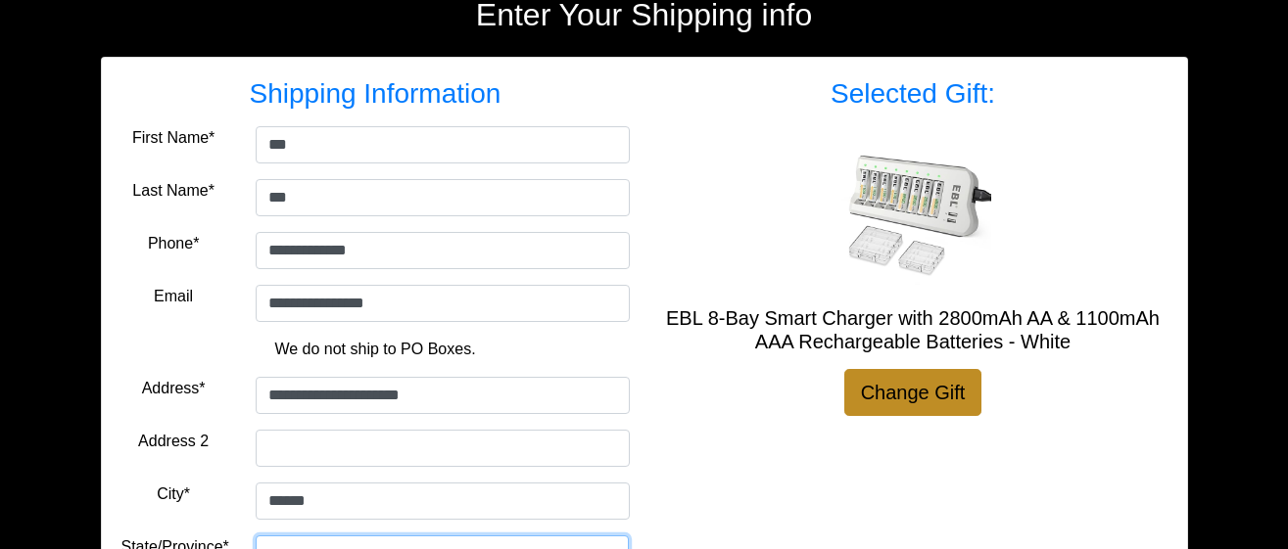
select select "**"
type input "*****"
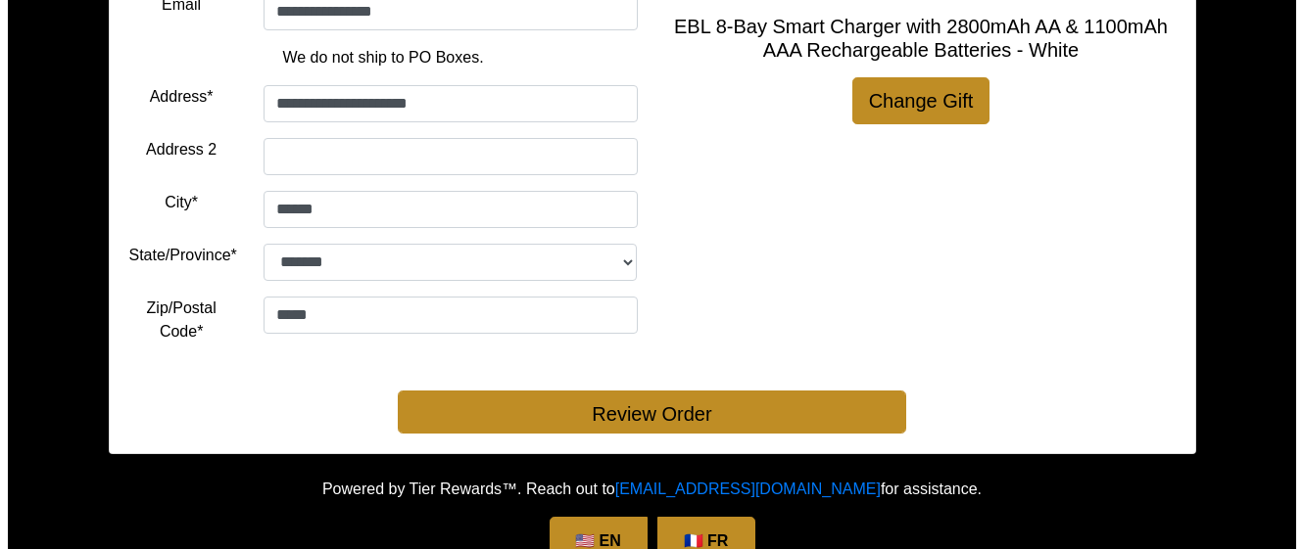
scroll to position [568, 0]
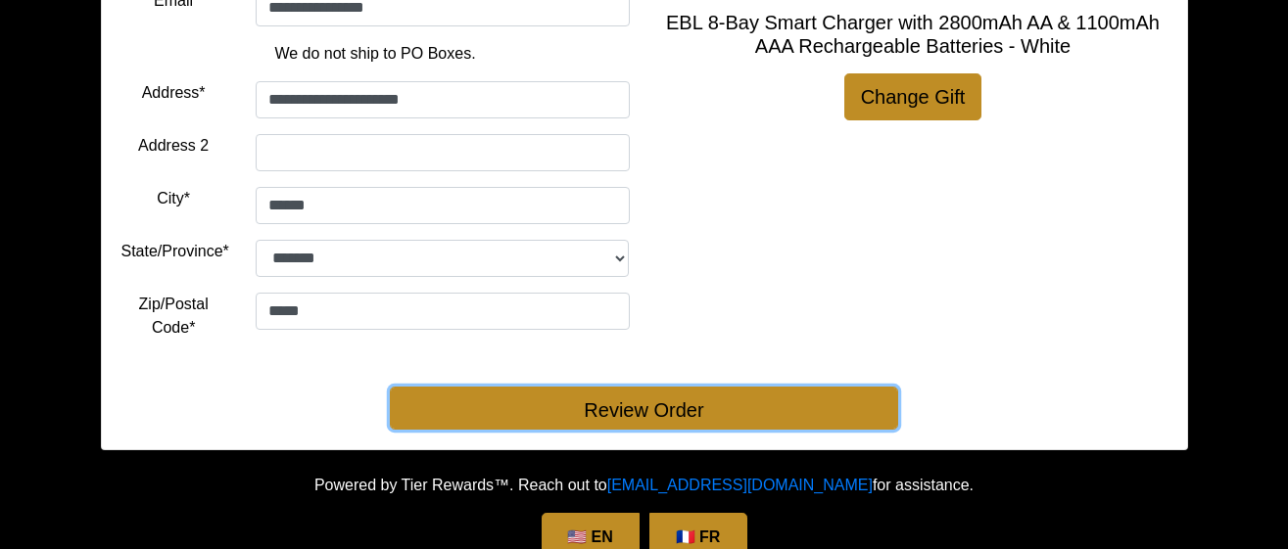
click at [642, 411] on button "Review Order" at bounding box center [644, 408] width 508 height 43
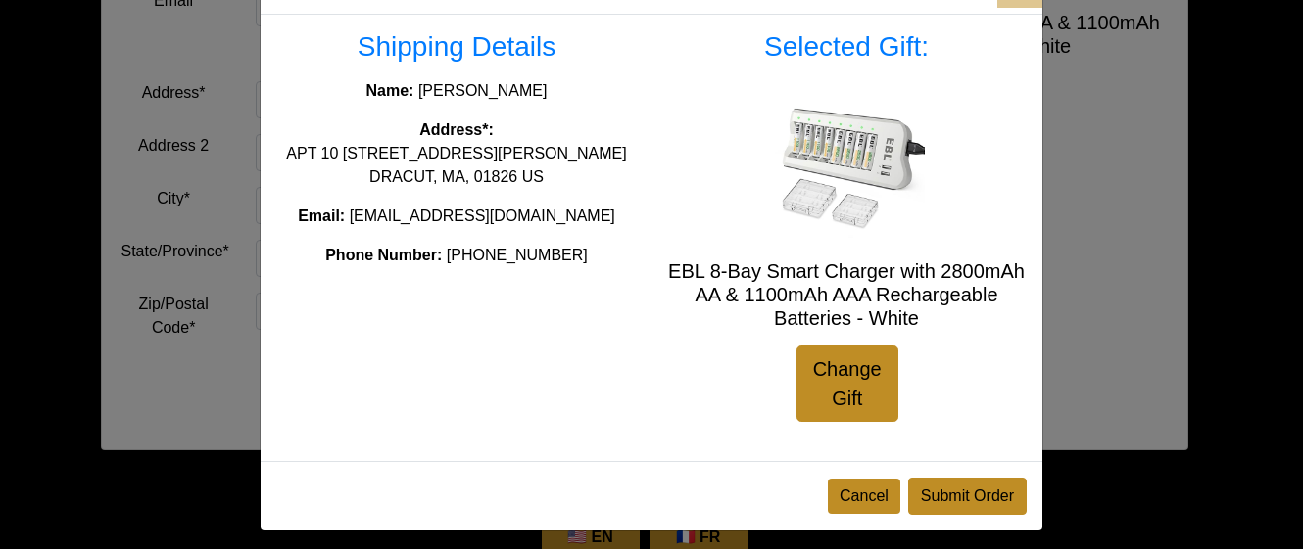
scroll to position [85, 0]
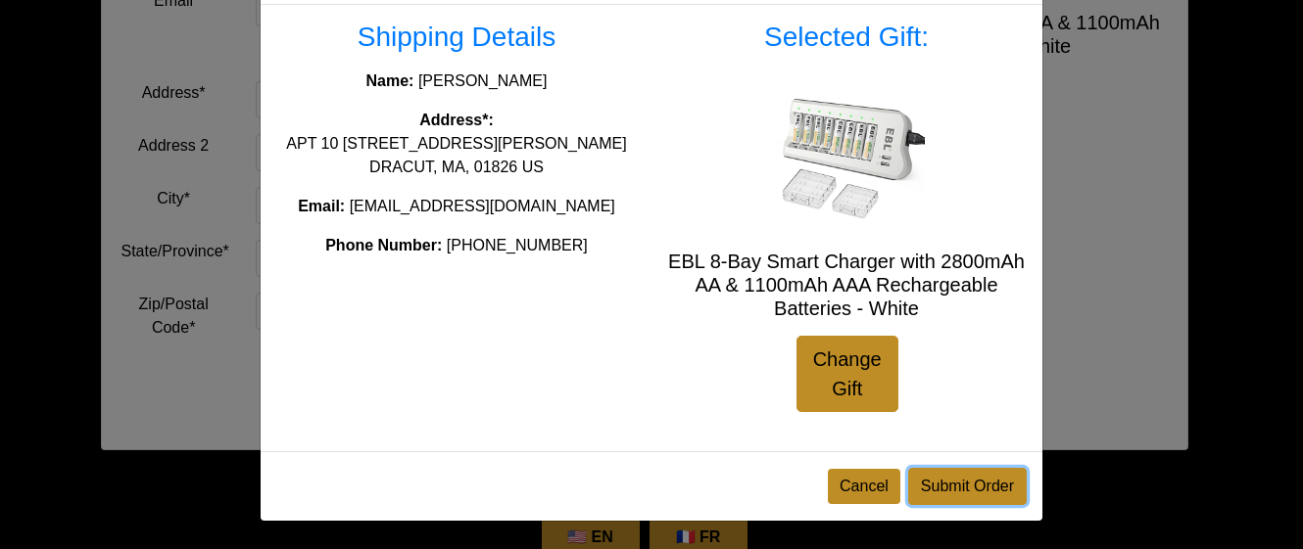
click at [938, 491] on button "Submit Order" at bounding box center [967, 486] width 119 height 37
